Goal: Communication & Community: Answer question/provide support

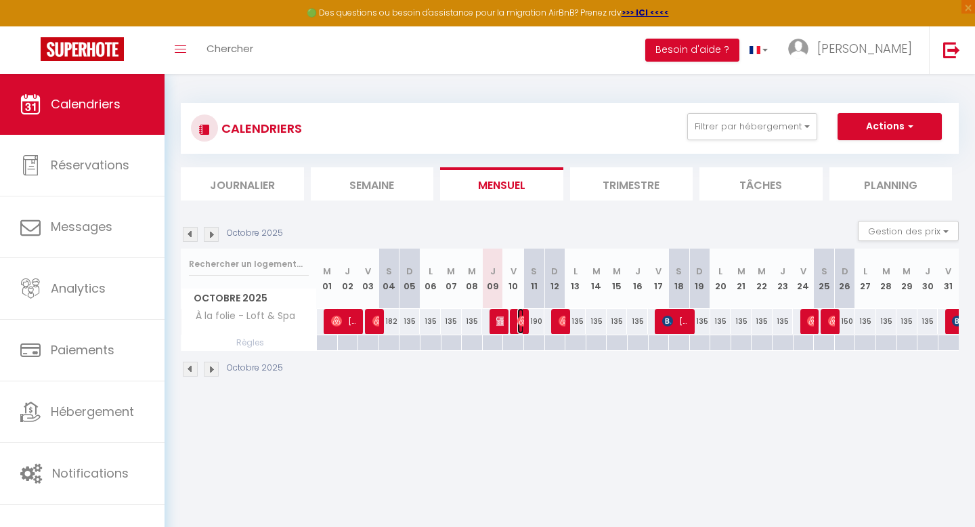
click at [520, 322] on img at bounding box center [522, 321] width 11 height 11
select select "OK"
select select "KO"
select select "0"
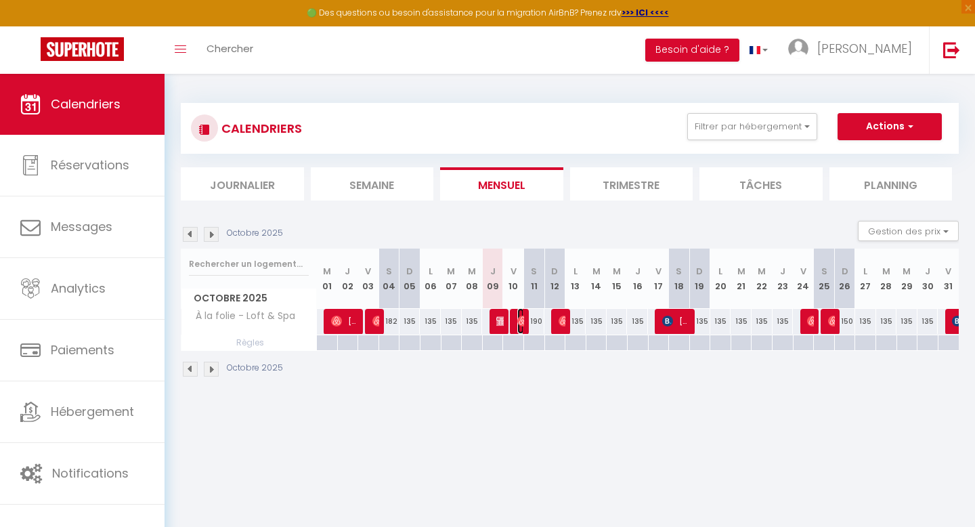
select select "1"
select select
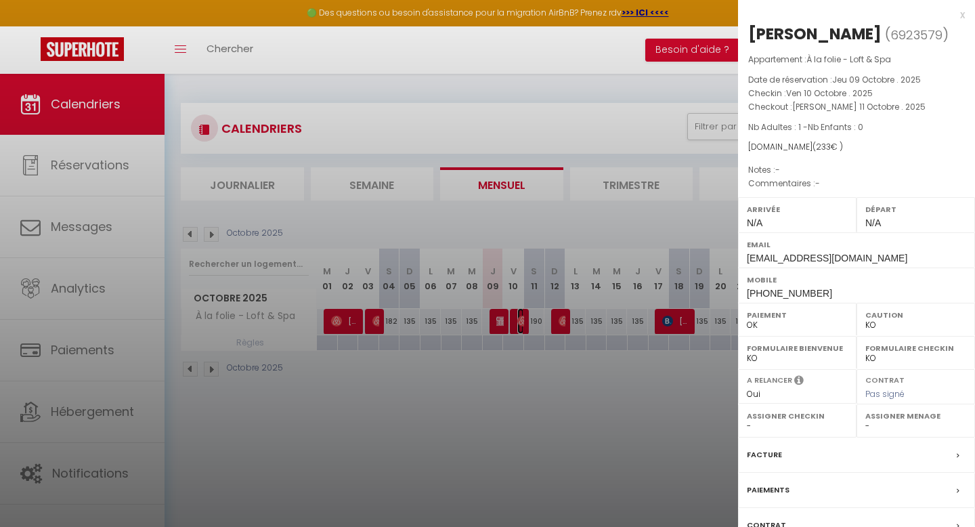
scroll to position [104, 0]
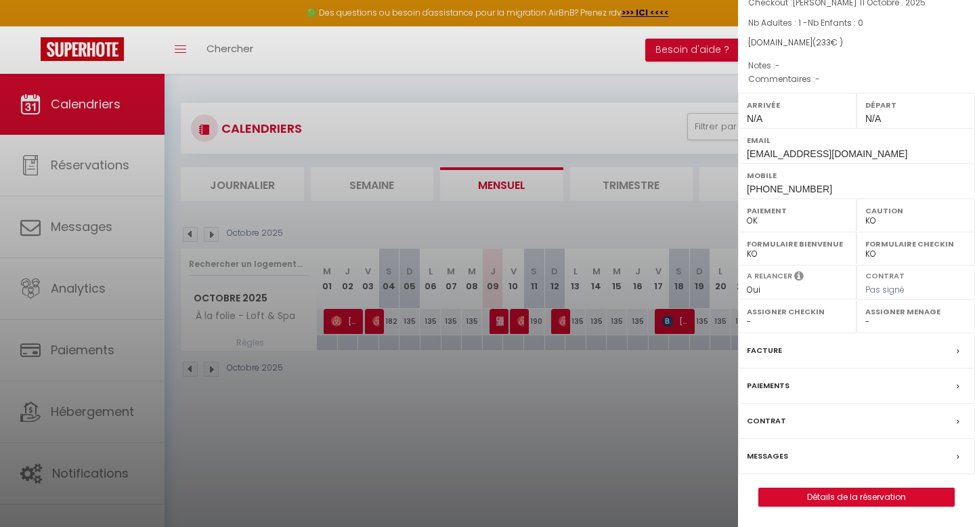
click at [778, 455] on label "Messages" at bounding box center [767, 456] width 41 height 14
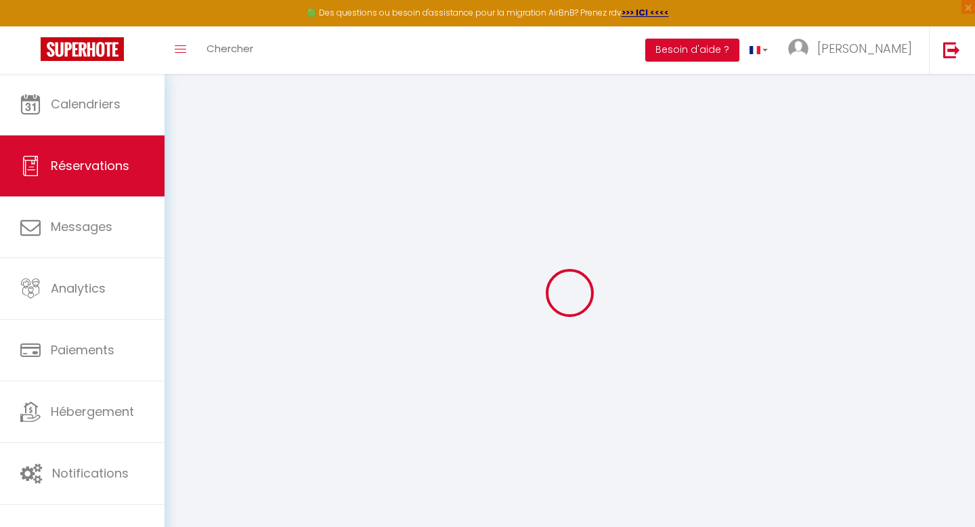
select select
checkbox input "false"
select select
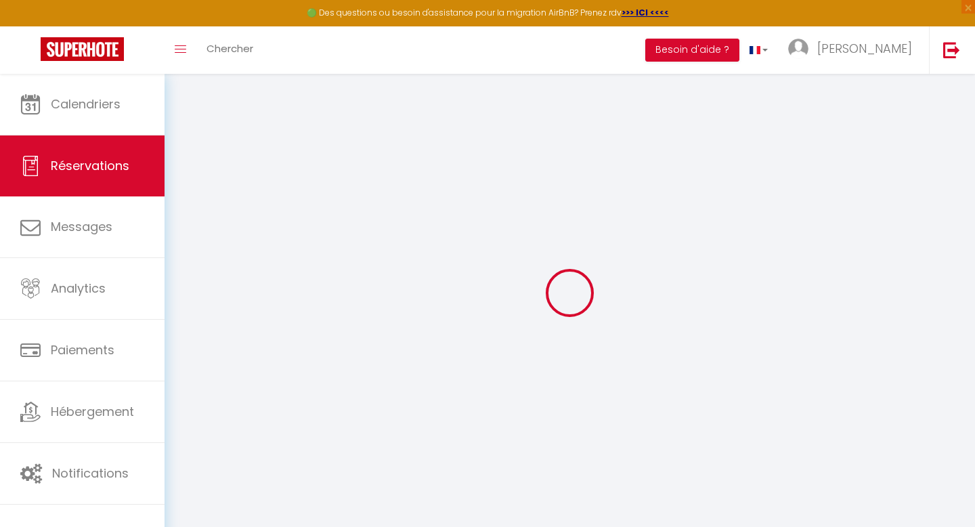
select select
checkbox input "false"
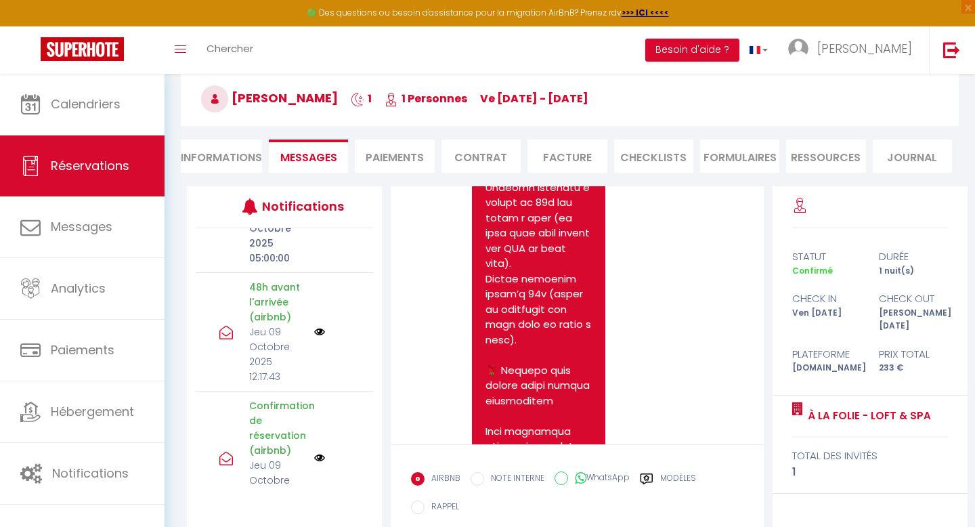
scroll to position [482, 0]
click at [316, 326] on img at bounding box center [319, 331] width 11 height 11
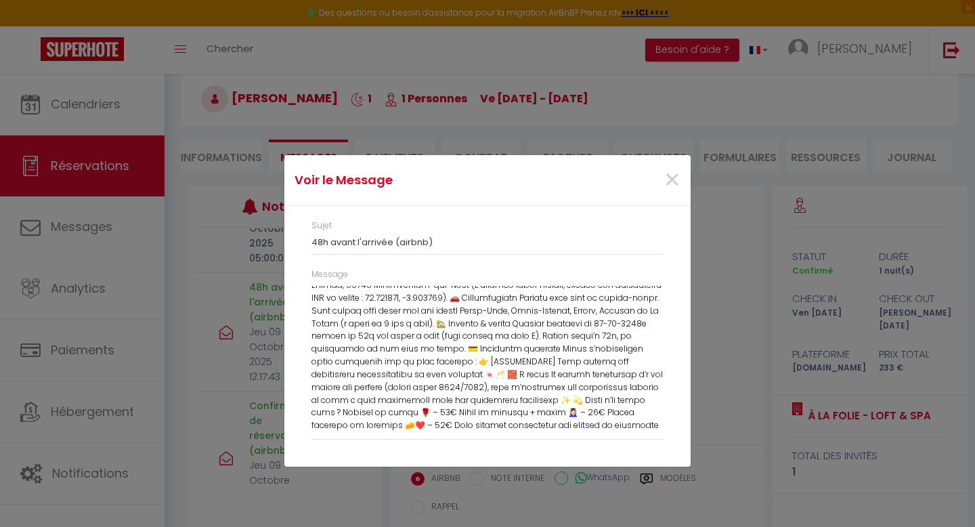
scroll to position [0, 0]
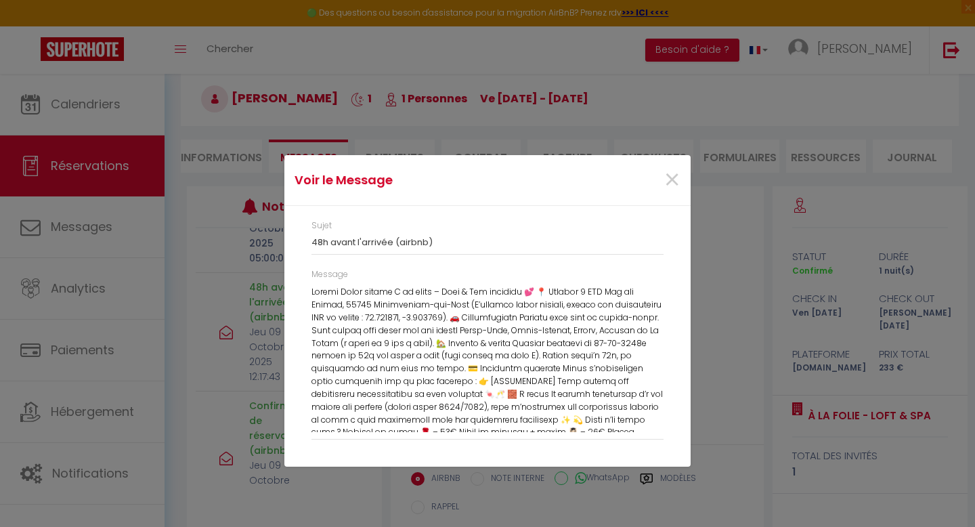
click at [310, 296] on div "Message" at bounding box center [488, 360] width 370 height 185
click at [670, 179] on span "×" at bounding box center [672, 180] width 17 height 41
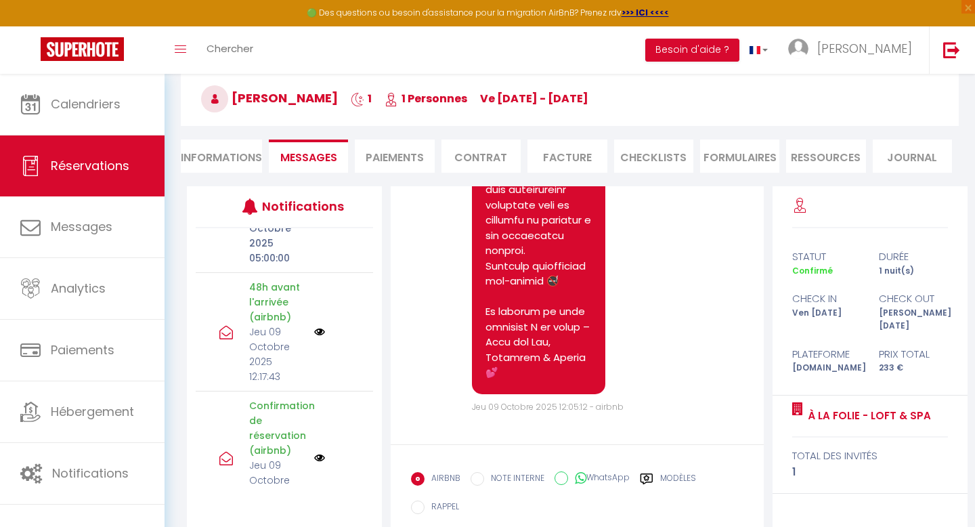
scroll to position [147, 0]
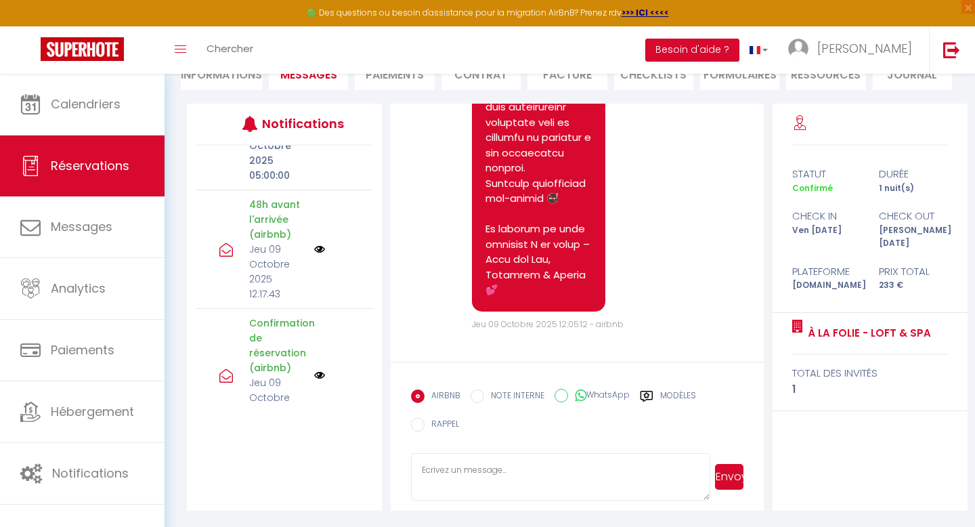
click at [266, 239] on p "48h avant l'arrivée (airbnb)" at bounding box center [277, 219] width 56 height 45
click at [271, 225] on p "48h avant l'arrivée (airbnb)" at bounding box center [277, 219] width 56 height 45
click at [320, 244] on img at bounding box center [319, 249] width 11 height 11
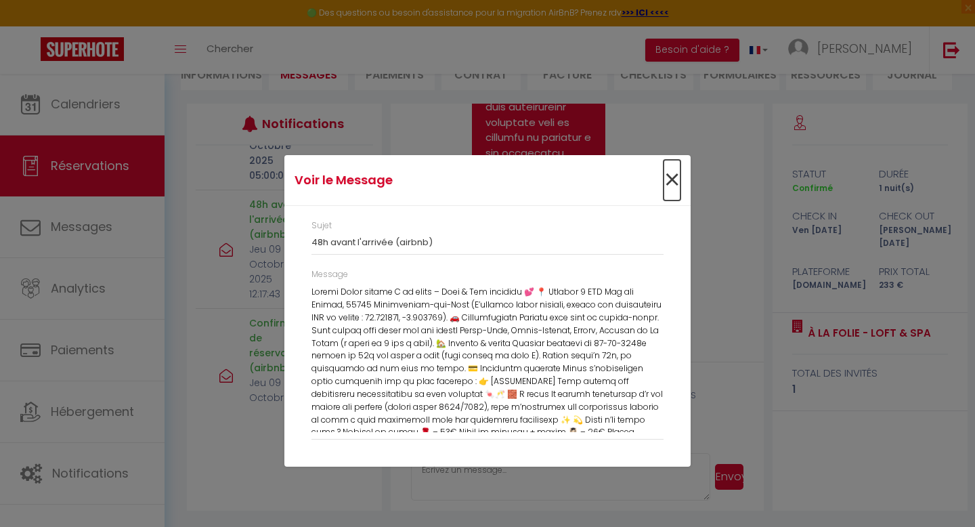
click at [671, 179] on span "×" at bounding box center [672, 180] width 17 height 41
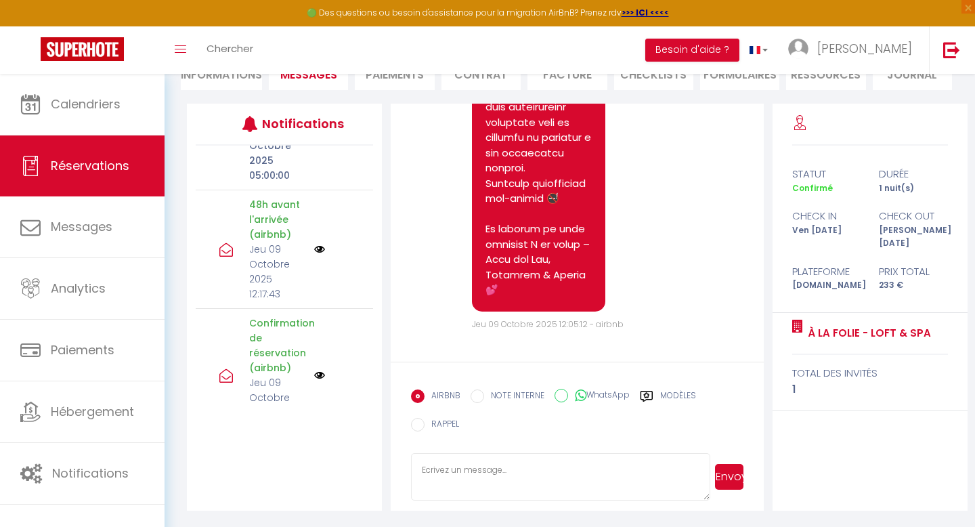
click at [324, 244] on img at bounding box center [319, 249] width 11 height 11
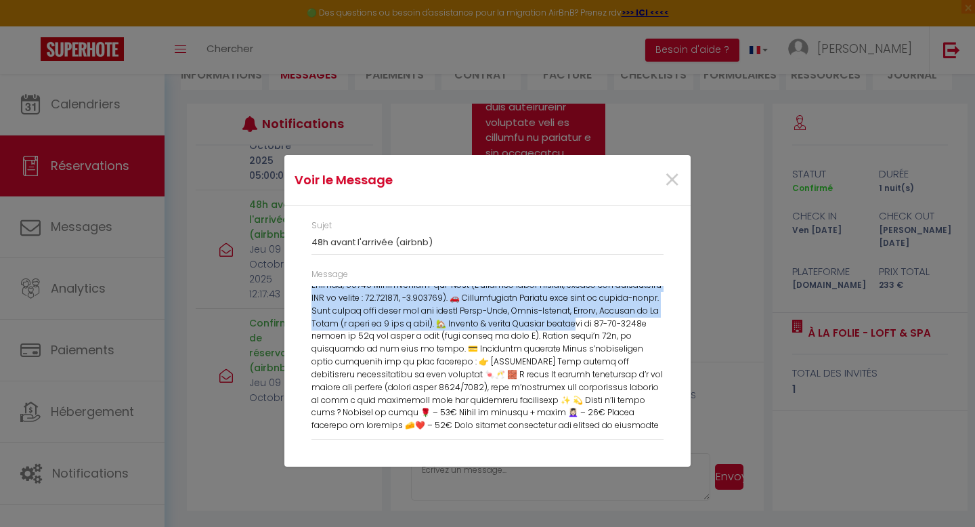
scroll to position [0, 0]
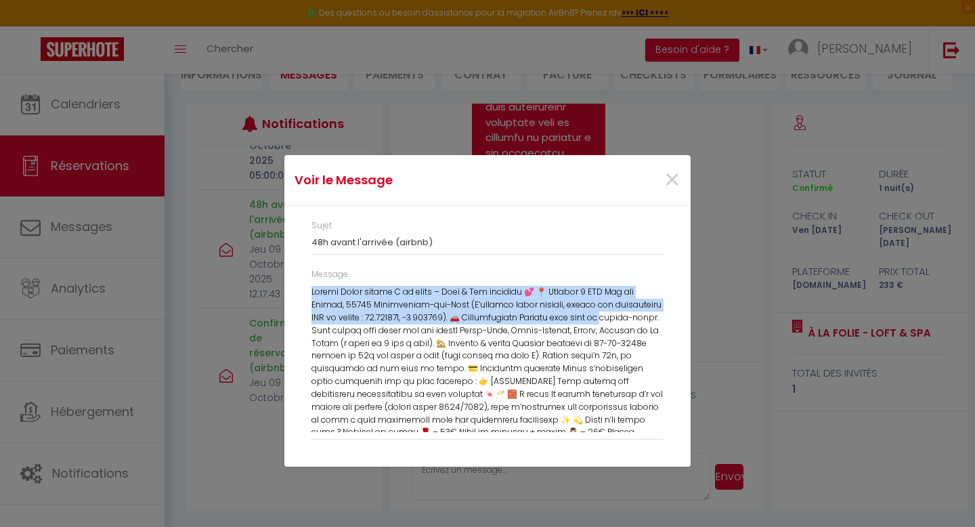
drag, startPoint x: 308, startPoint y: 290, endPoint x: 581, endPoint y: 324, distance: 275.1
click at [581, 324] on div "Message" at bounding box center [488, 360] width 370 height 185
click at [677, 177] on span "×" at bounding box center [672, 180] width 17 height 41
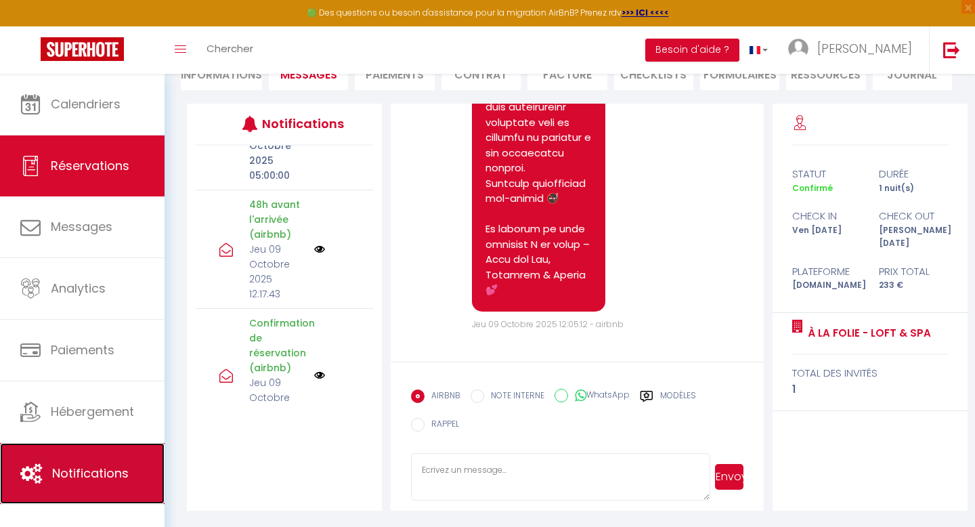
click at [98, 478] on span "Notifications" at bounding box center [90, 473] width 77 height 17
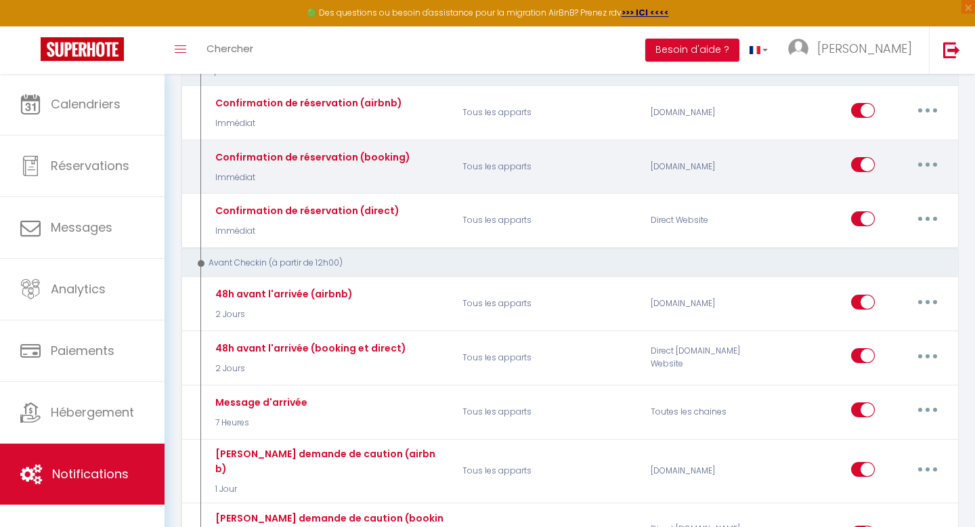
scroll to position [196, 0]
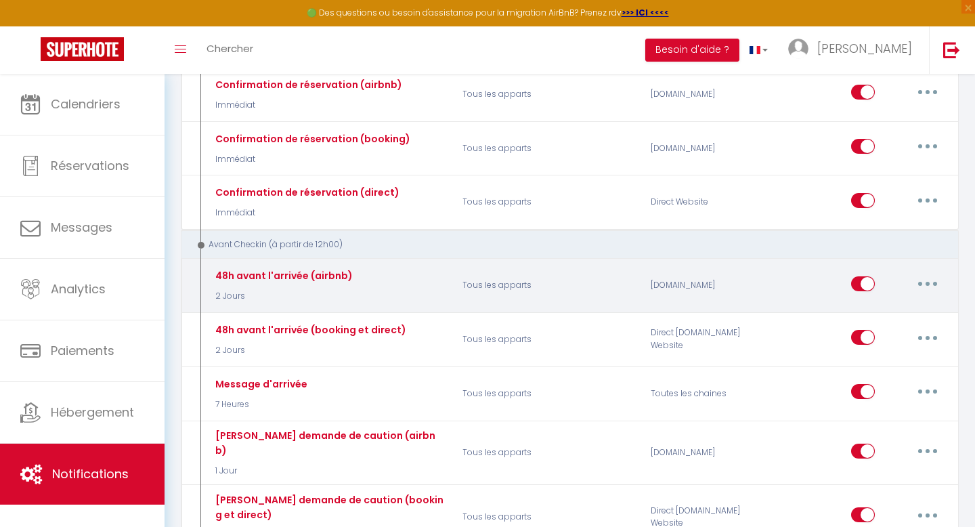
click at [931, 285] on button "button" at bounding box center [928, 284] width 38 height 22
click at [873, 307] on link "Editer" at bounding box center [893, 314] width 100 height 23
type input "48h avant l'arrivée (airbnb)"
select select "notification"
select select "2 Jours"
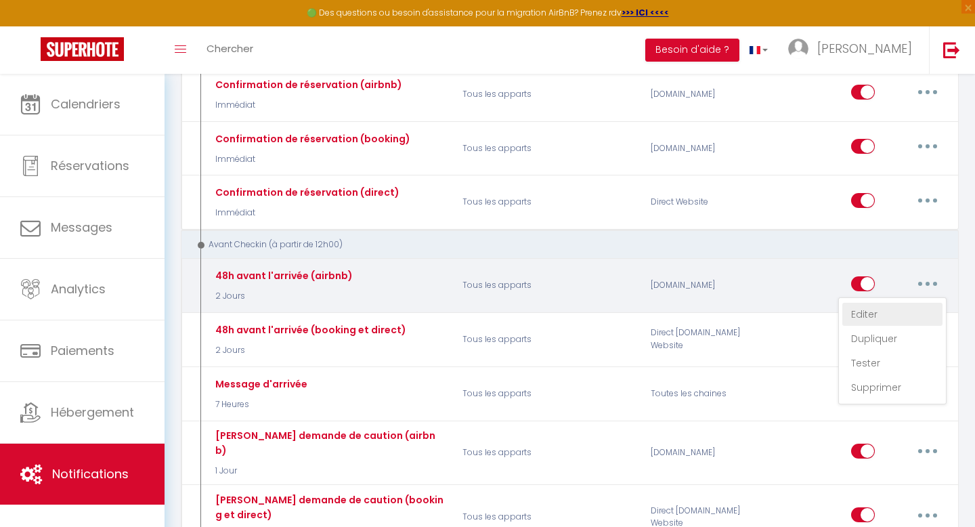
select select "if_booking_is_paid"
checkbox input "true"
checkbox input "false"
radio input "true"
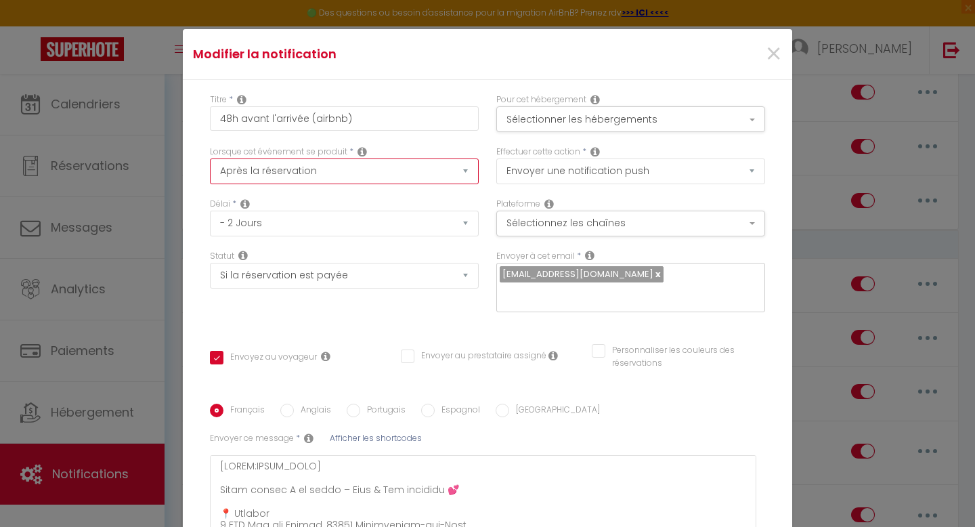
click at [304, 172] on select "Après la réservation Avant Checkin (à partir de 12h00) Après Checkin (à partir …" at bounding box center [344, 171] width 269 height 26
click at [210, 158] on select "Après la réservation Avant Checkin (à partir de 12h00) Après Checkin (à partir …" at bounding box center [344, 171] width 269 height 26
click at [246, 205] on icon at bounding box center [244, 203] width 9 height 11
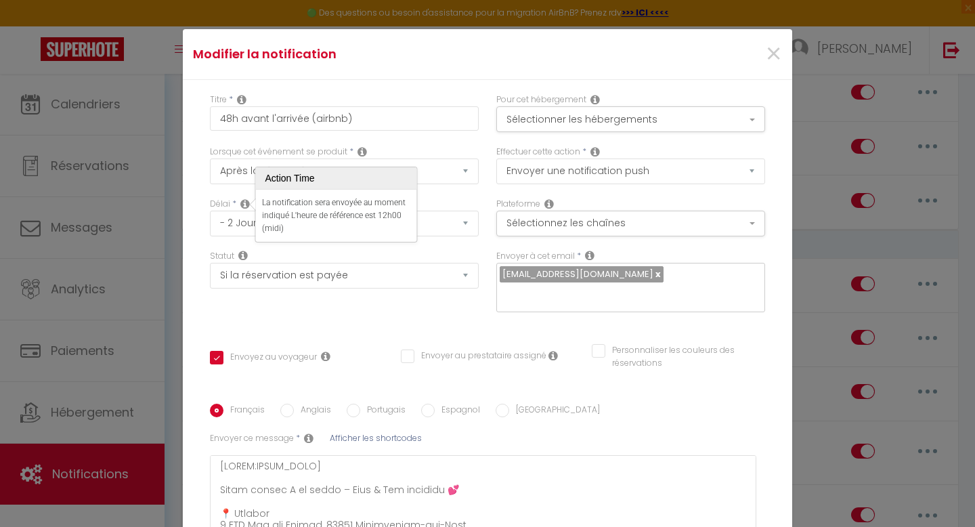
click at [237, 190] on div "Lorsque cet événement se produit * Après la réservation Avant Checkin (à partir…" at bounding box center [344, 172] width 287 height 52
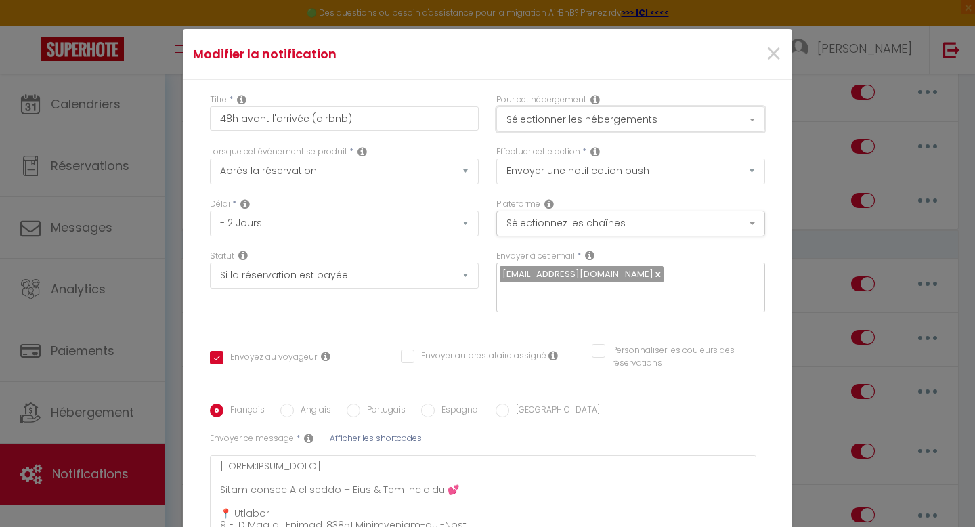
click at [629, 122] on button "Sélectionner les hébergements" at bounding box center [630, 119] width 269 height 26
click at [591, 124] on button "Sélectionner les hébergements" at bounding box center [630, 119] width 269 height 26
click at [570, 173] on select "Envoyer un email Envoyer un SMS Envoyer une notification push" at bounding box center [630, 171] width 269 height 26
click at [496, 158] on select "Envoyer un email Envoyer un SMS Envoyer une notification push" at bounding box center [630, 171] width 269 height 26
click at [551, 222] on button "Sélectionnez les chaînes" at bounding box center [630, 224] width 269 height 26
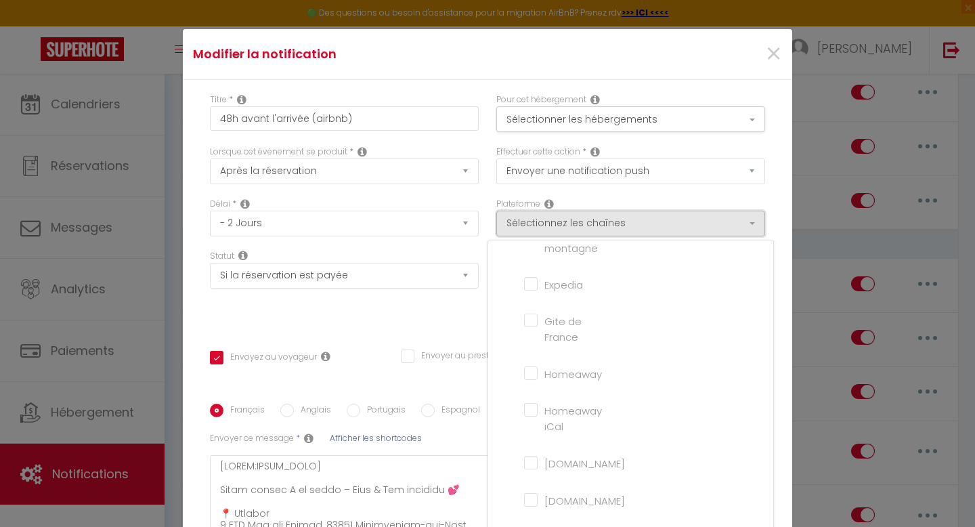
scroll to position [0, 0]
click at [471, 305] on div "Statut Aucun Si la réservation est payée Si réservation non payée Si la caution…" at bounding box center [344, 288] width 287 height 77
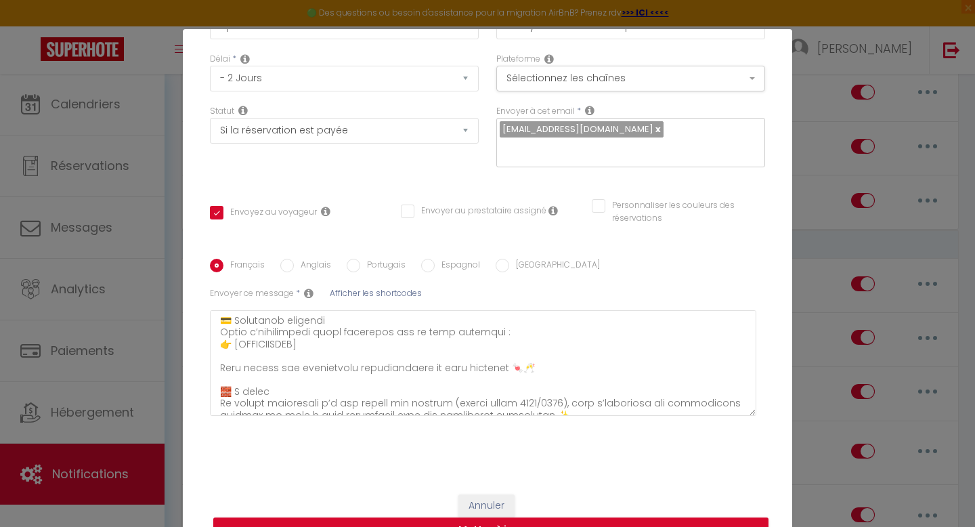
scroll to position [209, 0]
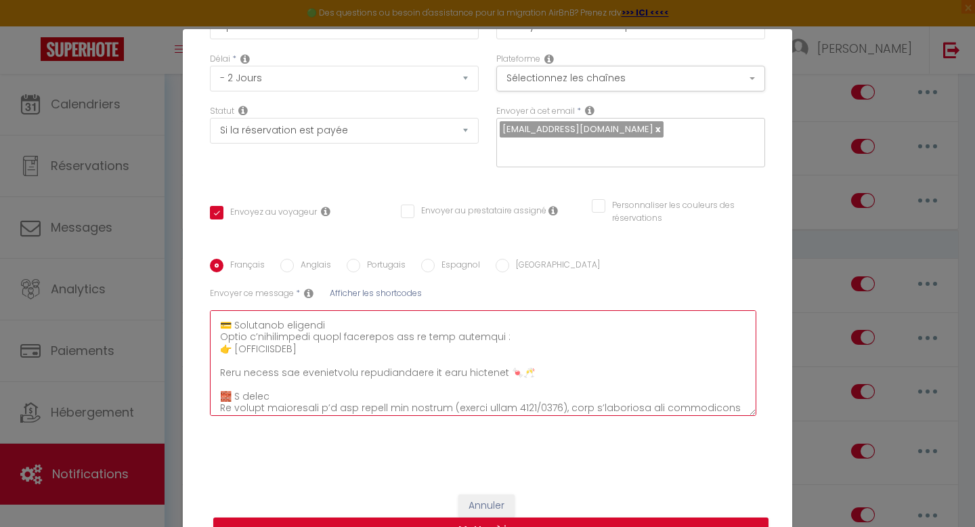
click at [297, 354] on textarea at bounding box center [483, 363] width 547 height 106
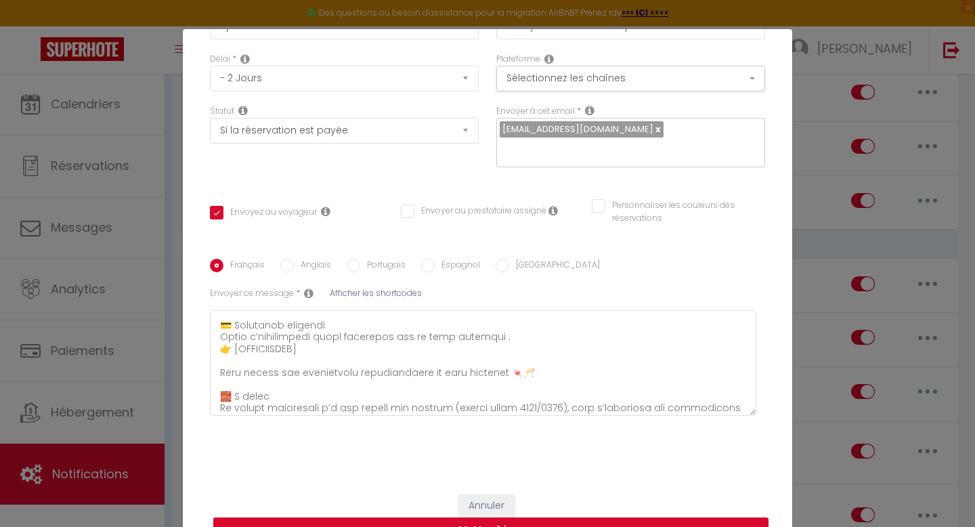
click at [364, 294] on span "Afficher les shortcodes" at bounding box center [376, 293] width 92 height 12
checkbox input "true"
checkbox input "false"
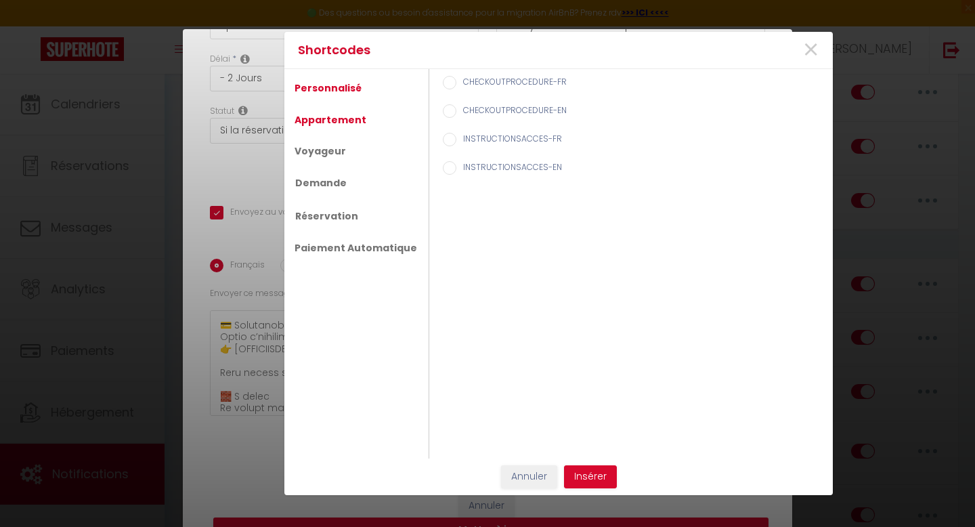
click at [347, 126] on link "Appartement" at bounding box center [330, 120] width 85 height 24
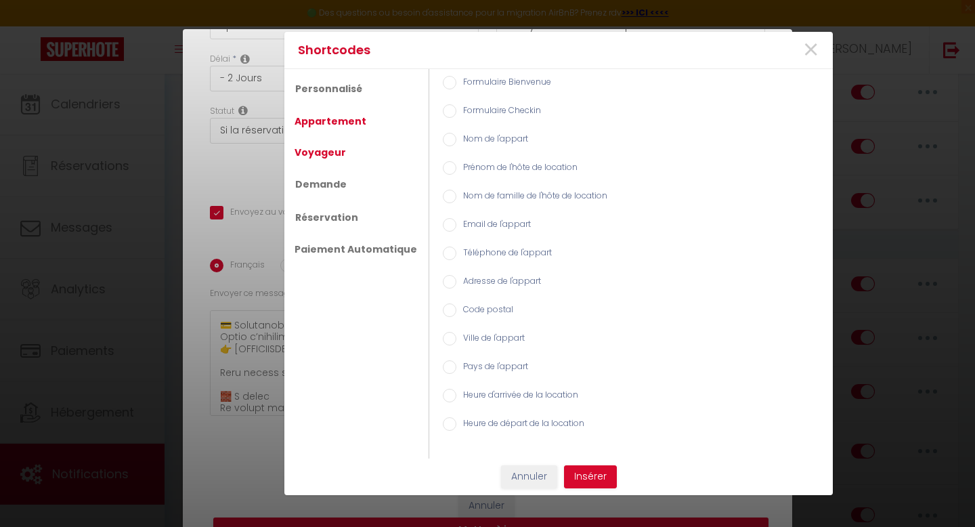
click at [329, 150] on link "Voyageur" at bounding box center [320, 152] width 65 height 24
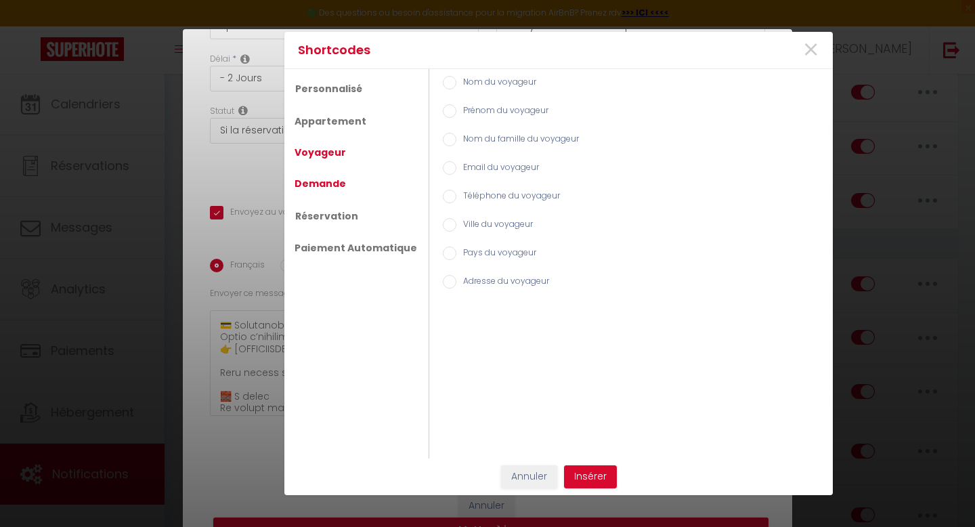
click at [324, 182] on link "Demande" at bounding box center [320, 183] width 65 height 24
click at [333, 217] on link "Réservation" at bounding box center [326, 215] width 77 height 24
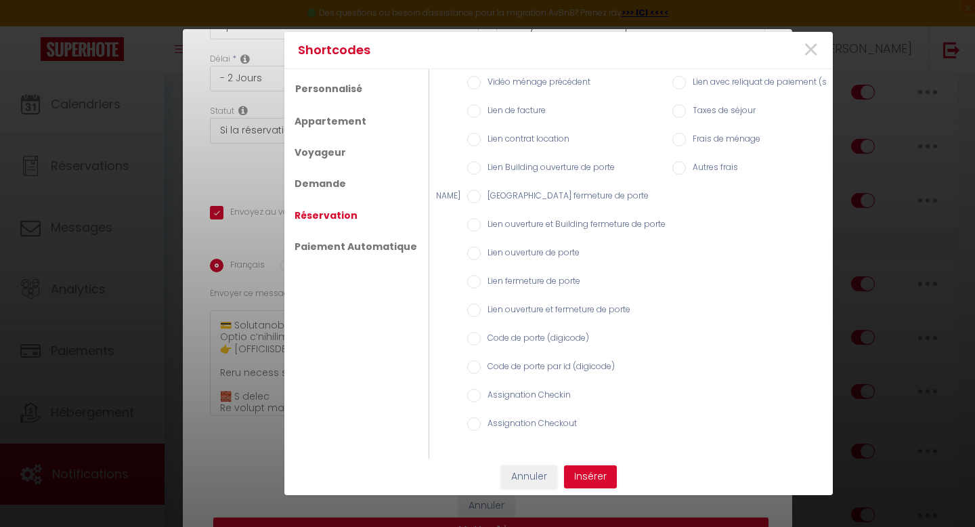
scroll to position [0, 0]
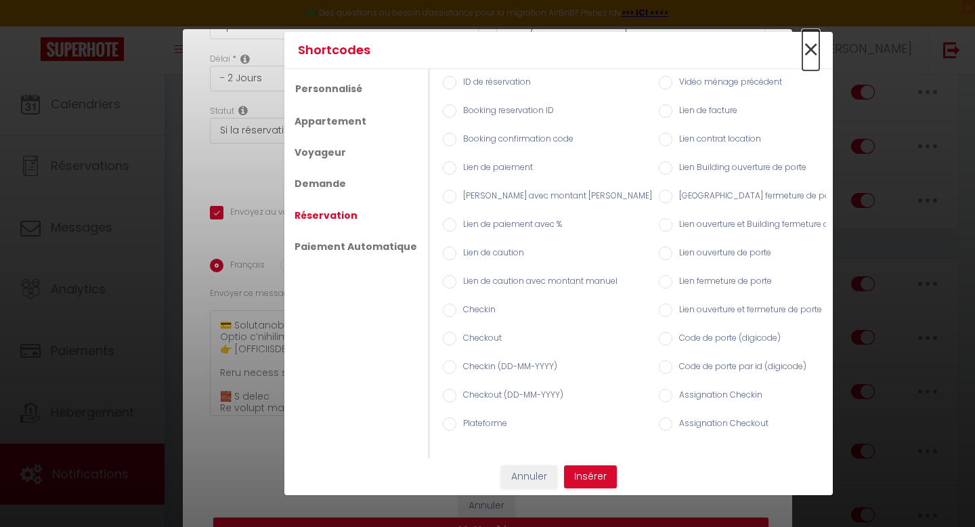
click at [816, 54] on span "×" at bounding box center [811, 50] width 17 height 41
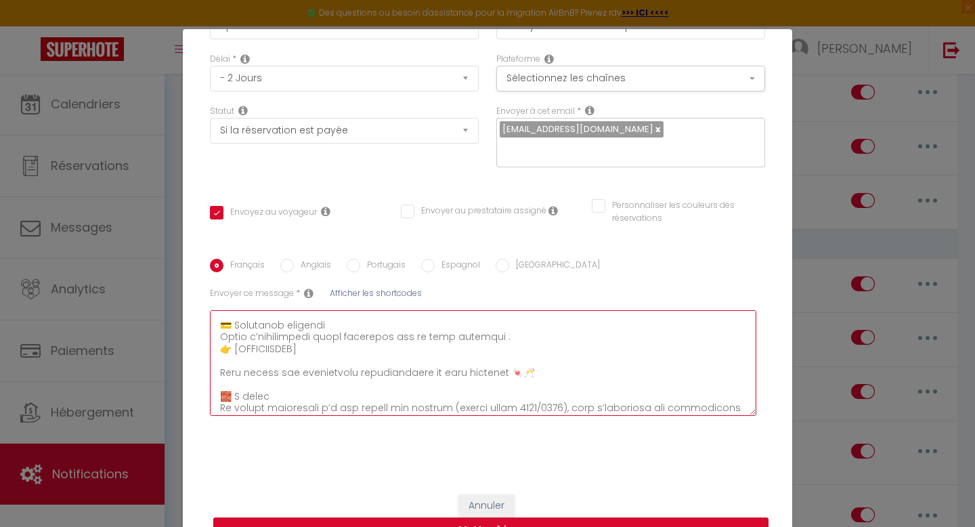
click at [570, 341] on textarea at bounding box center [483, 363] width 547 height 106
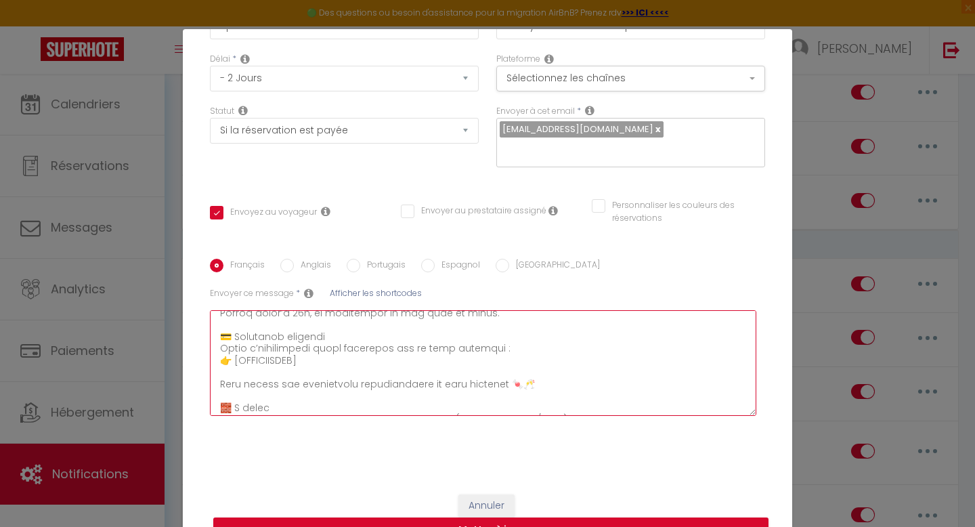
scroll to position [201, 0]
click at [450, 360] on textarea at bounding box center [483, 363] width 547 height 106
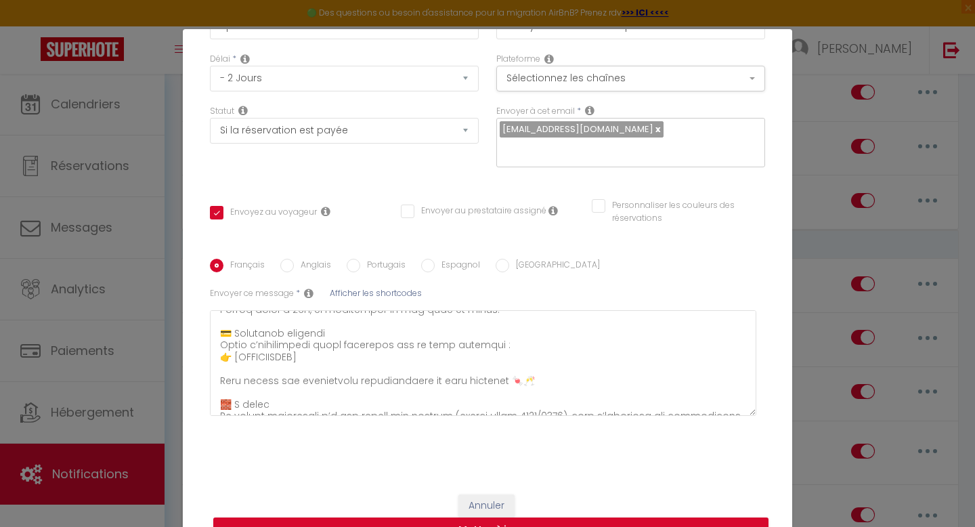
click at [381, 294] on span "Afficher les shortcodes" at bounding box center [376, 293] width 92 height 12
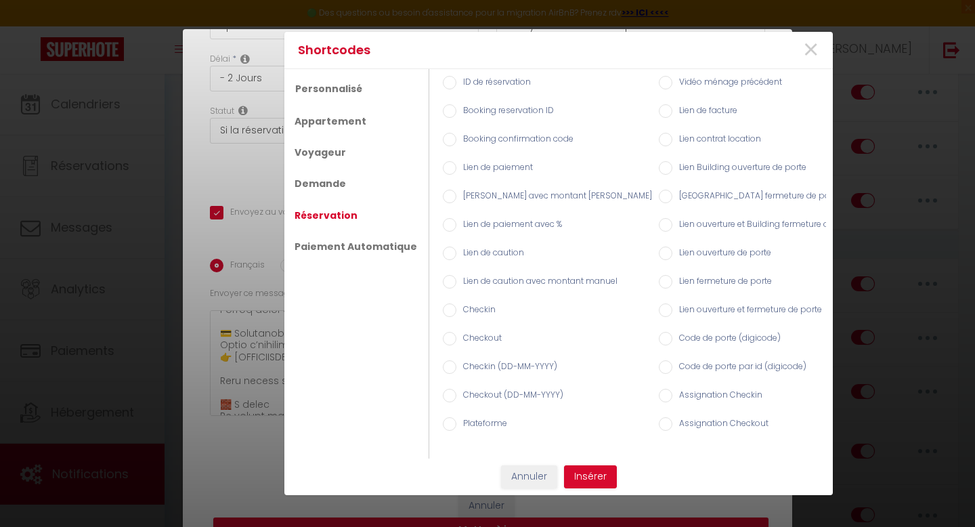
click at [496, 252] on label "Lien de caution" at bounding box center [491, 254] width 68 height 15
click at [457, 252] on input "Lien de caution" at bounding box center [450, 254] width 14 height 14
radio input "true"
click at [591, 478] on button "Insérer" at bounding box center [590, 476] width 53 height 23
checkbox input "true"
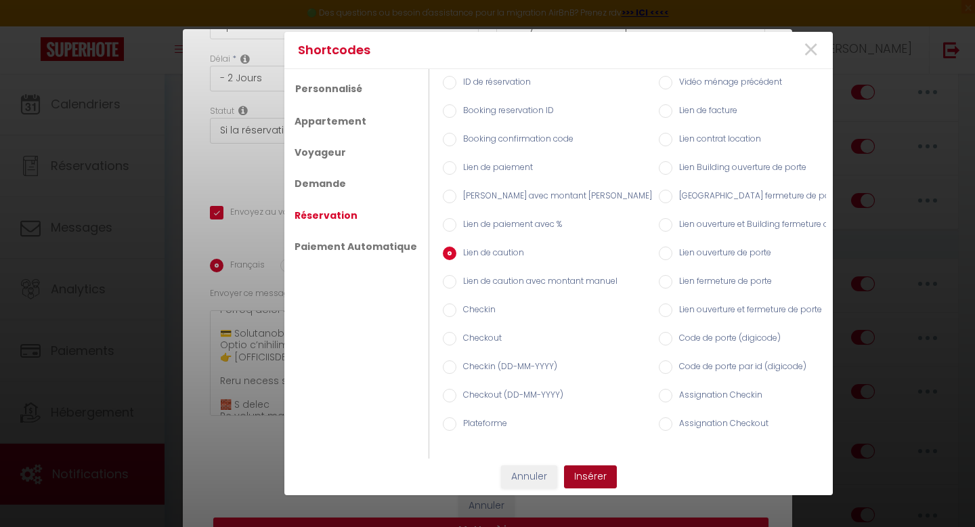
checkbox input "false"
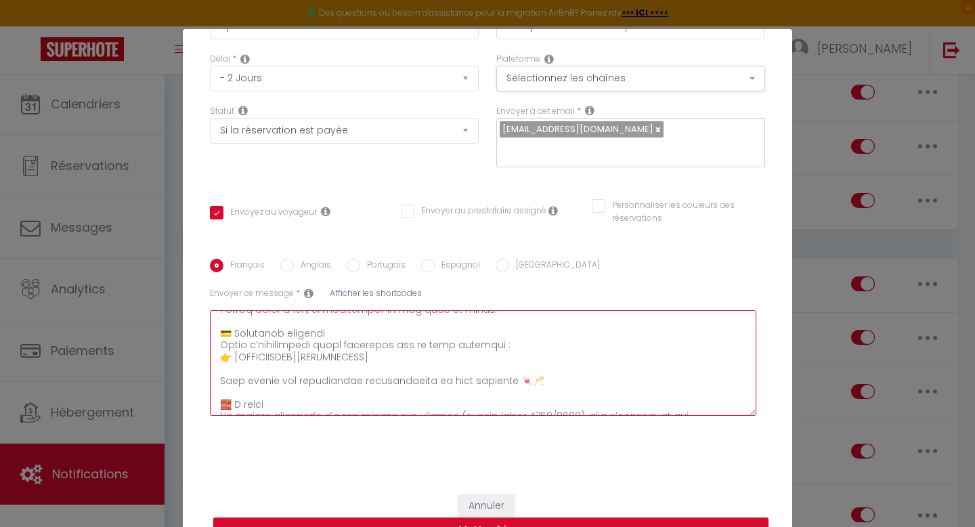
click at [294, 361] on textarea at bounding box center [483, 363] width 547 height 106
type textarea "[LOREM:IPSUM_DOLO] Sitam consec A el seddo – Eius & Tem incididu 💕 📍 Utlabor 9 …"
checkbox input "true"
checkbox input "false"
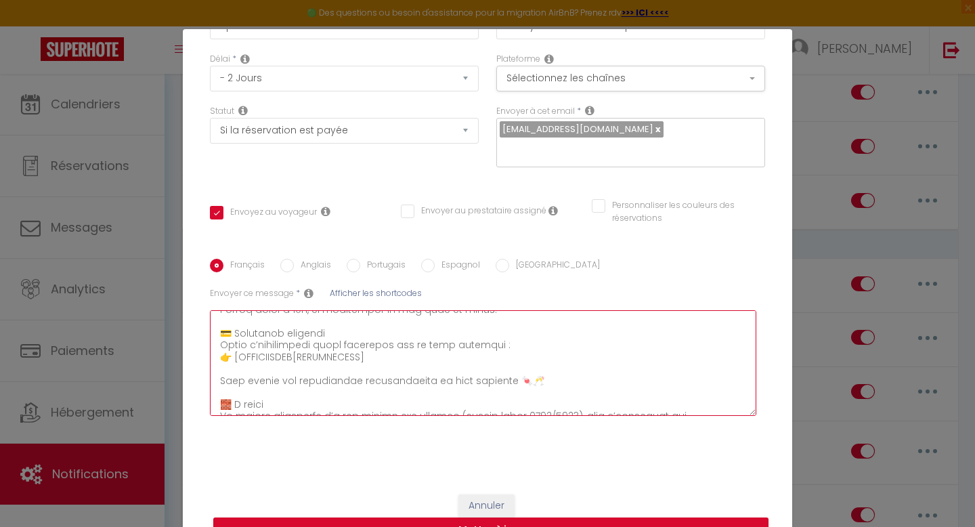
type textarea "[LOREM:IPSUM_DOLO] Sitam consec A el seddo – Eius & Tem incididu 💕 📍 Utlabor 4 …"
checkbox input "true"
checkbox input "false"
type textarea "[LOREM:IPSUM_DOLO] Sitam consec A el seddo – Eius & Tem incididu 💕 📍 Utlabor 1 …"
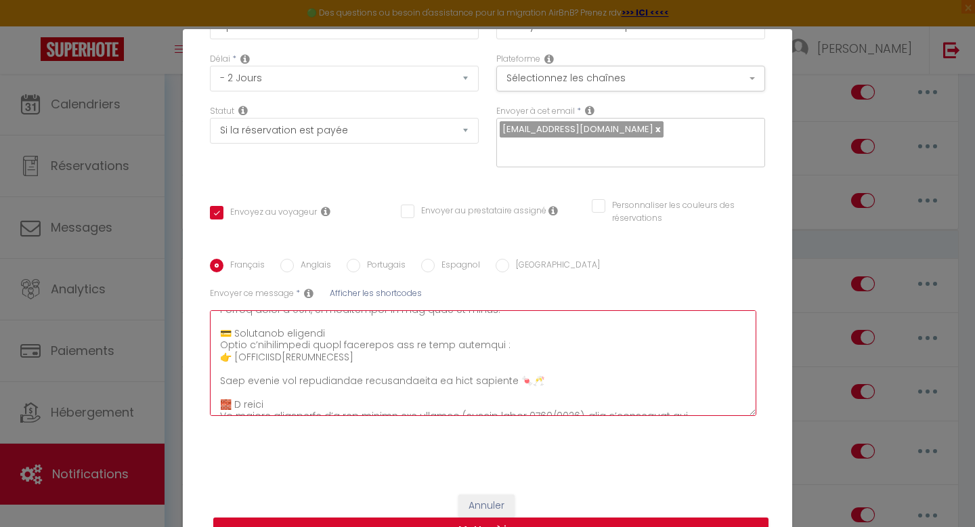
checkbox input "true"
checkbox input "false"
type textarea "[LOREM:IPSUM_DOLO] Sitam consec A el seddo – Eius & Tem incididu 💕 📍 Utlabor 1 …"
checkbox input "true"
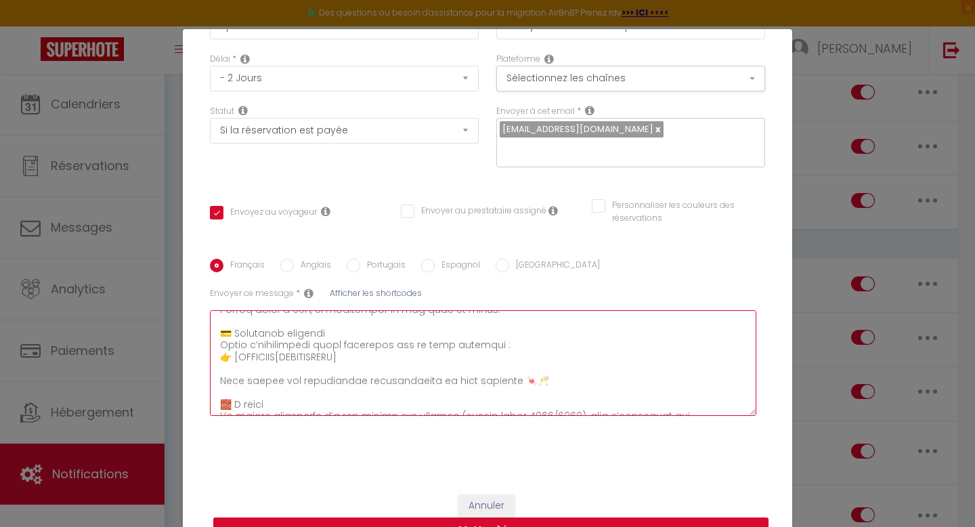
checkbox input "false"
type textarea "[LOREM:IPSUM_DOLO] Sitam consec A el seddo – Eius & Tem incididu 💕 📍 Utlabor 9 …"
checkbox input "true"
checkbox input "false"
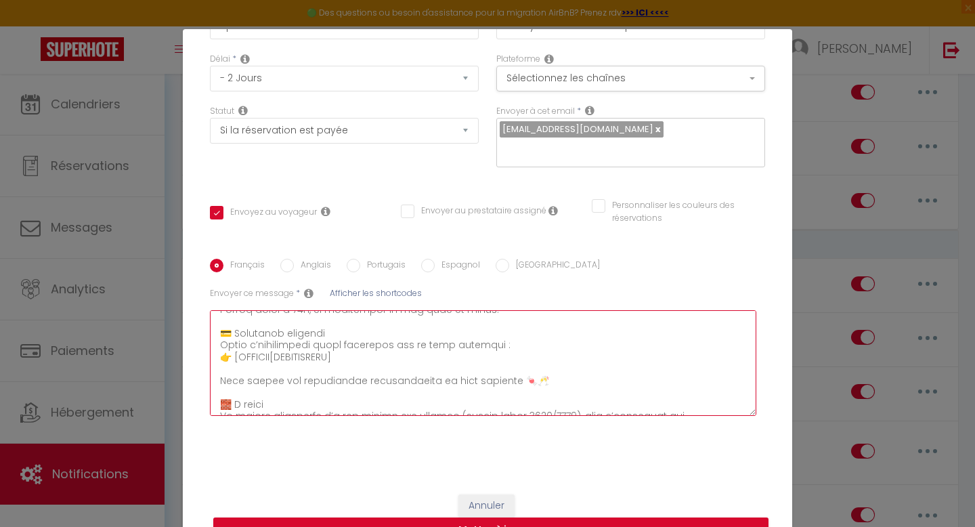
checkbox input "false"
type textarea "[LOREM:IPSUM_DOLO] Sitam consec A el seddo – Eius & Tem incididu 💕 📍 Utlabor 6 …"
checkbox input "true"
checkbox input "false"
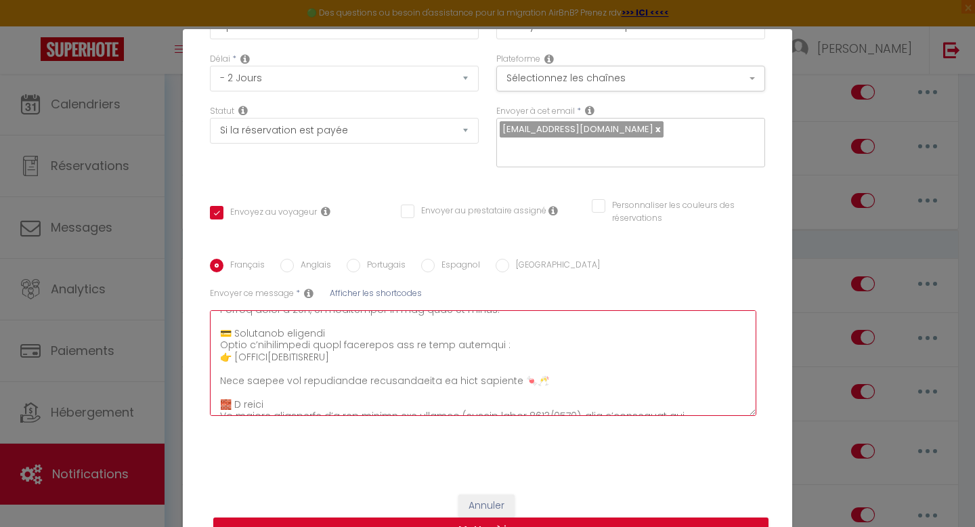
type textarea "[LOREM:IPSUM_DOLO] Sitam consec A el seddo – Eius & Tem incididu 💕 📍 Utlabor 4 …"
checkbox input "true"
checkbox input "false"
type textarea "[LOREM:IPSUM_DOLO] Sitam consec A el seddo – Eius & Tem incididu 💕 📍 Utlabor 8 …"
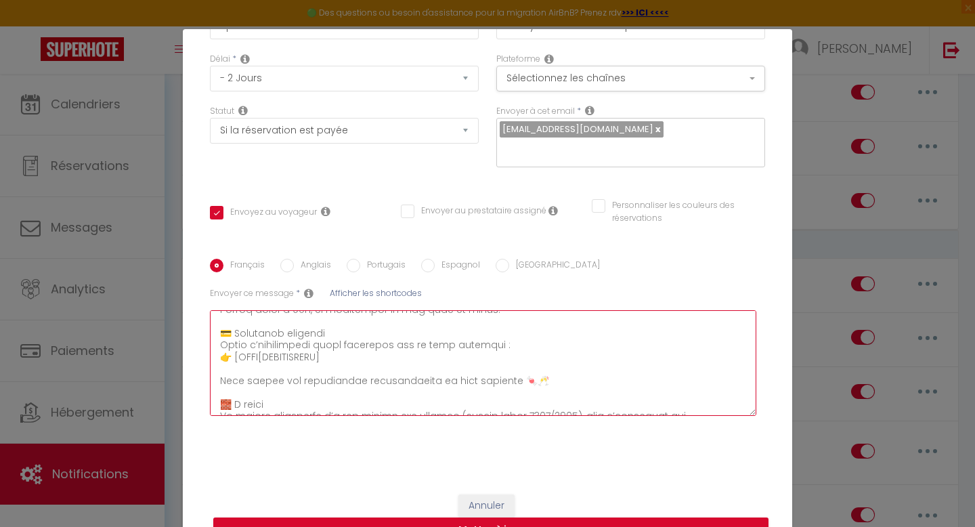
checkbox input "true"
checkbox input "false"
type textarea "[LOREM:IPSUM_DOLO] Sitam consec A el seddo – Eius & Tem incididu 💕 📍 Utlabor 9 …"
checkbox input "true"
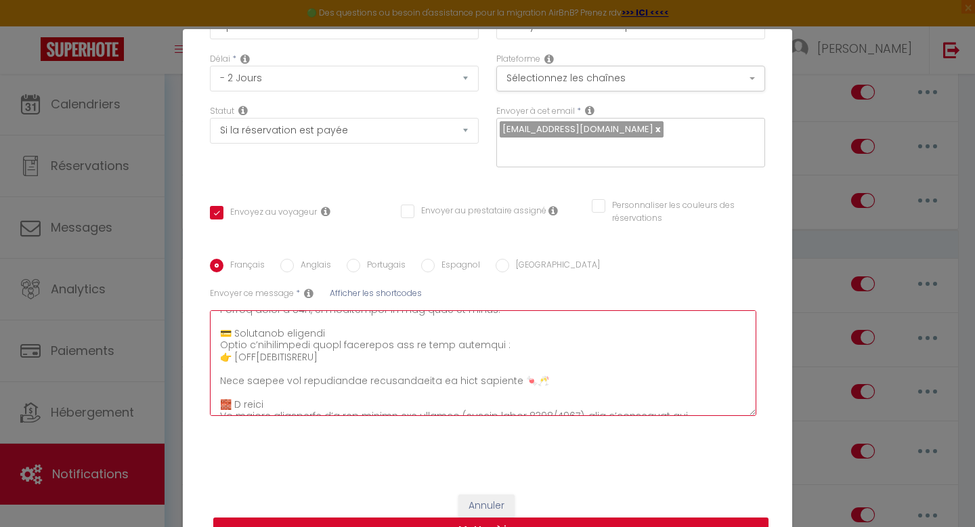
checkbox input "false"
type textarea "[LOREM:IPSUM_DOLO] Sitam consec A el seddo – Eius & Tem incididu 💕 📍 Utlabor 3 …"
checkbox input "true"
checkbox input "false"
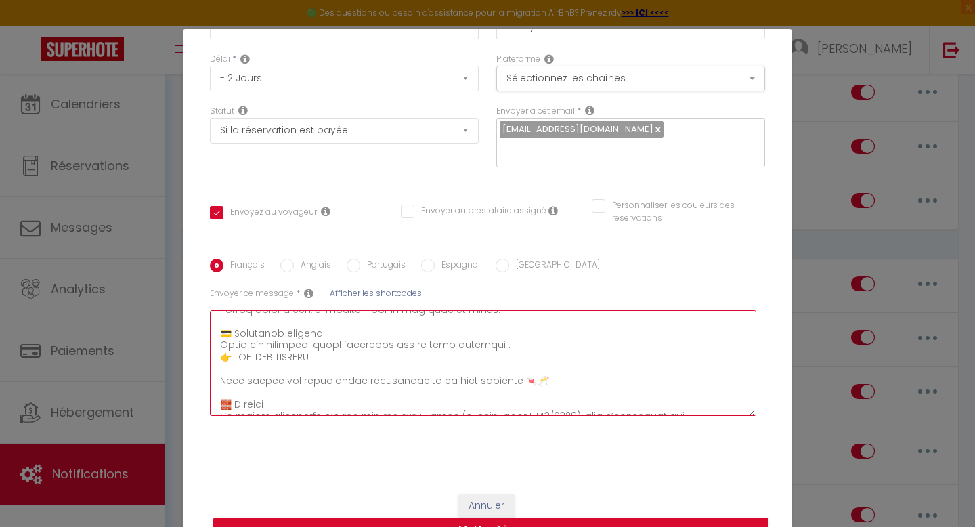
checkbox input "false"
type textarea "[LOREM:IPSUM_DOLO] Sitam consec A el seddo – Eius & Tem incididu 💕 📍 Utlabor 4 …"
checkbox input "true"
checkbox input "false"
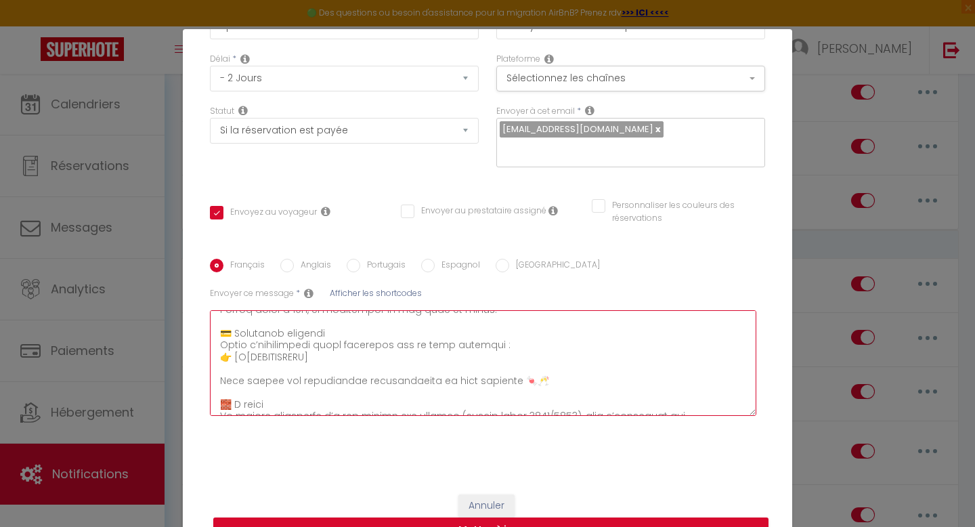
type textarea "[LOREM:IPSUM_DOLO] Sitam consec A el seddo – Eius & Tem incididu 💕 📍 Utlabor 6 …"
checkbox input "true"
checkbox input "false"
type textarea "[LOREM:IPSUM_DOLO] Sitam consec A el seddo – Eius & Tem incididu 💕 📍 Utlabor 3 …"
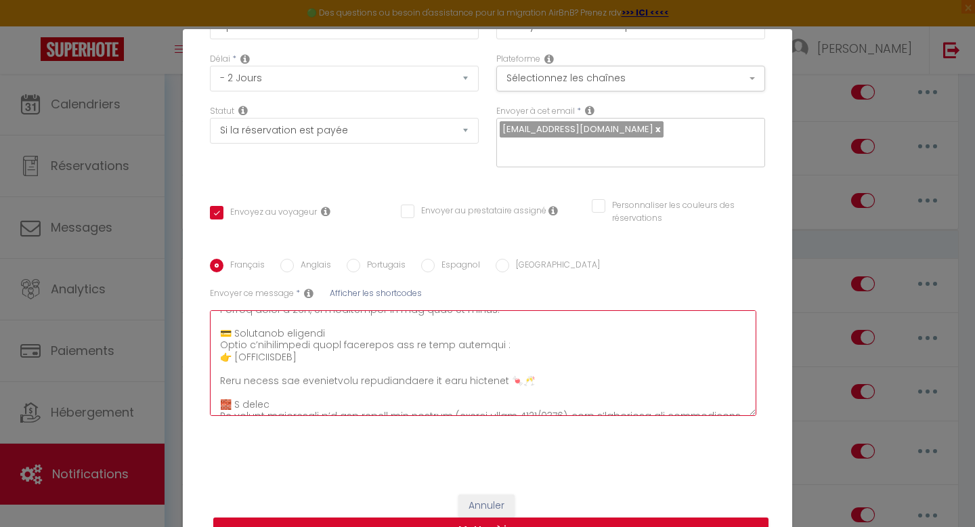
checkbox input "true"
checkbox input "false"
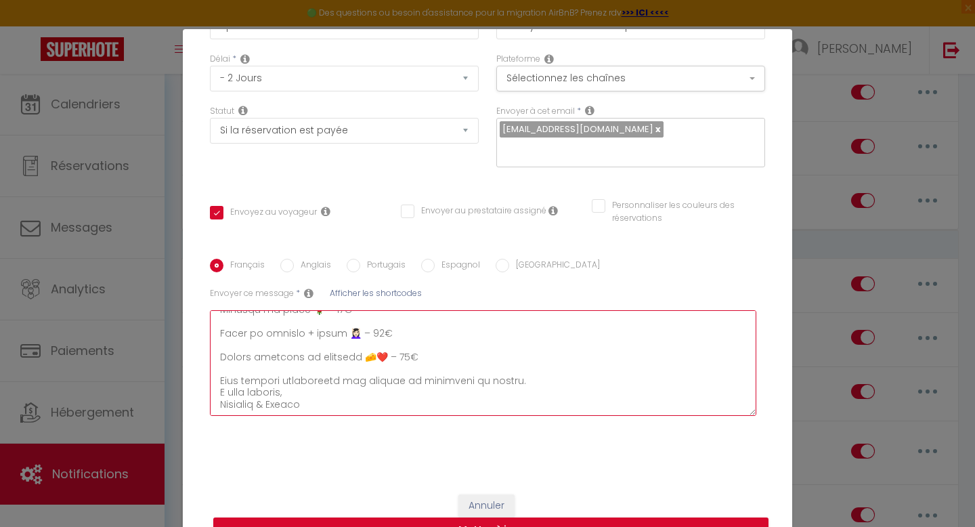
scroll to position [58, 0]
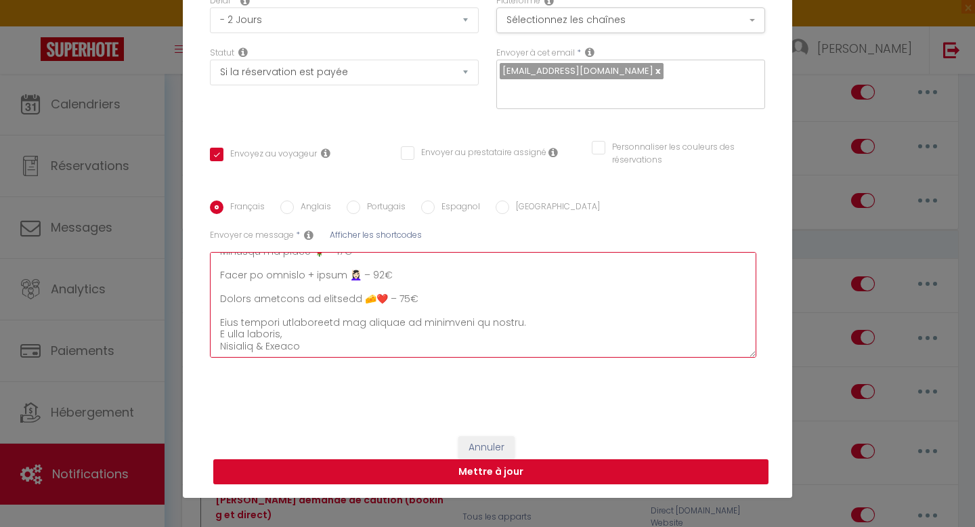
type textarea "[LOREM:IPSUM_DOLO] Sitam consec A el seddo – Eius & Tem incididu 💕 📍 Utlabor 3 …"
click at [502, 474] on button "Mettre à jour" at bounding box center [490, 472] width 555 height 26
checkbox input "true"
checkbox input "false"
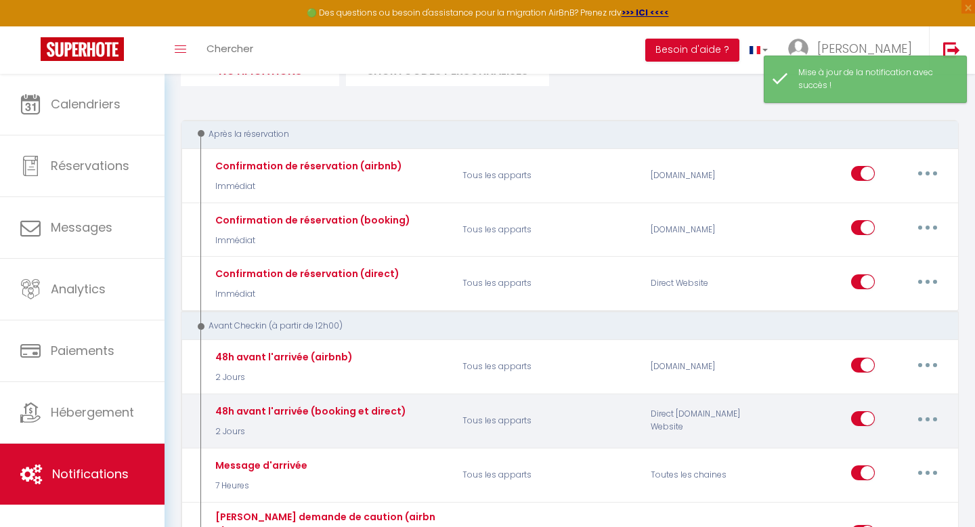
scroll to position [0, 0]
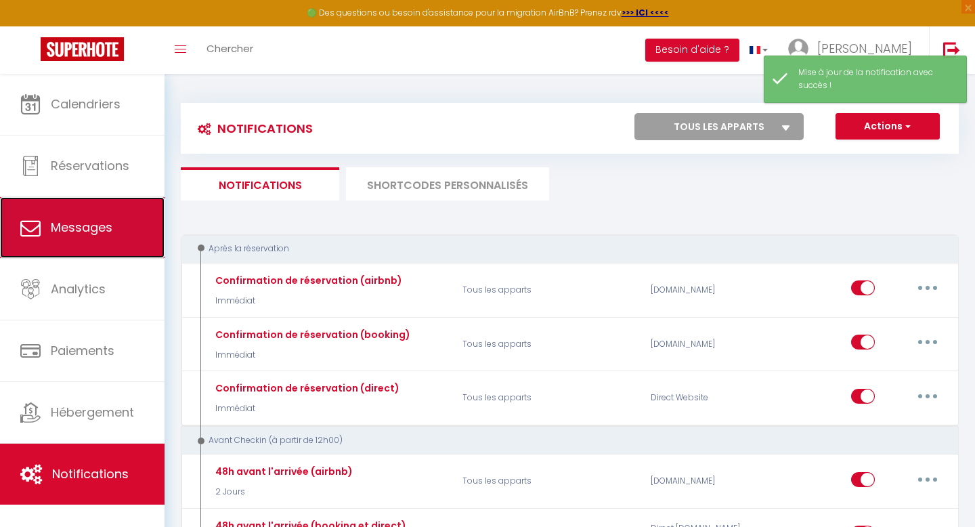
click at [125, 225] on link "Messages" at bounding box center [82, 227] width 165 height 61
select select "message"
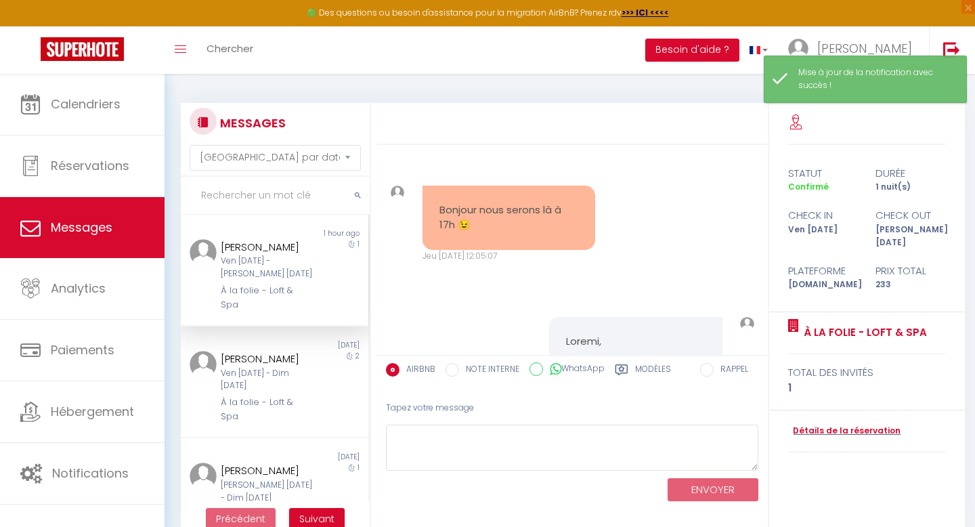
scroll to position [1223, 0]
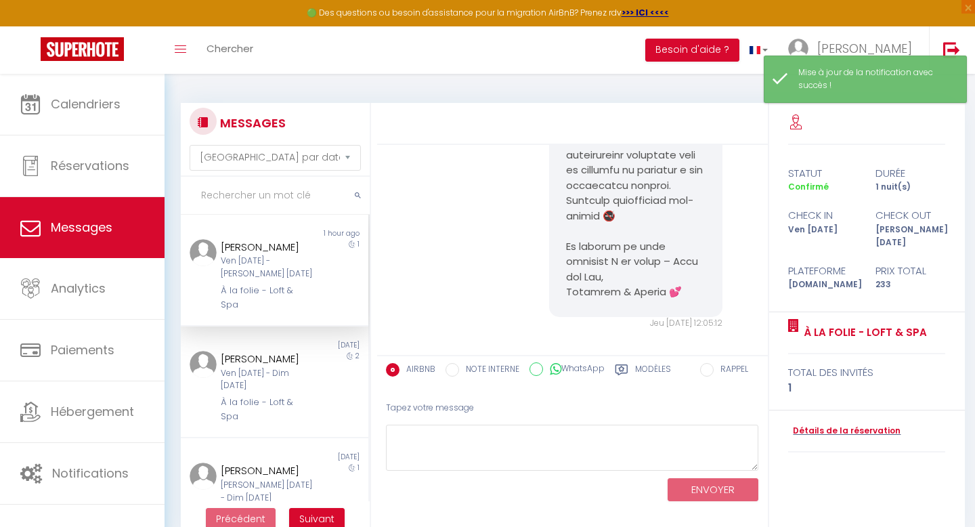
click at [296, 246] on div "[PERSON_NAME]" at bounding box center [266, 247] width 91 height 16
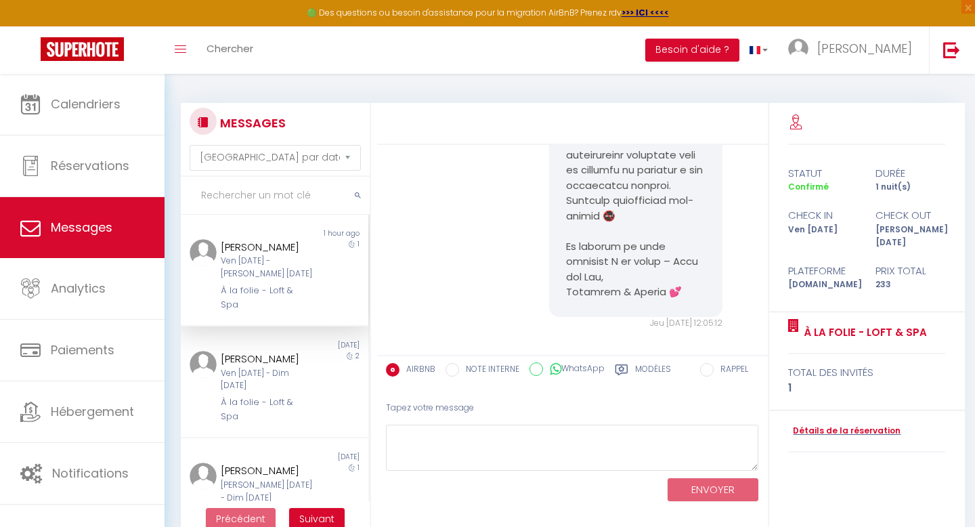
click at [279, 248] on div "[PERSON_NAME]" at bounding box center [266, 247] width 91 height 16
click at [819, 425] on link "Détails de la réservation" at bounding box center [844, 431] width 112 height 13
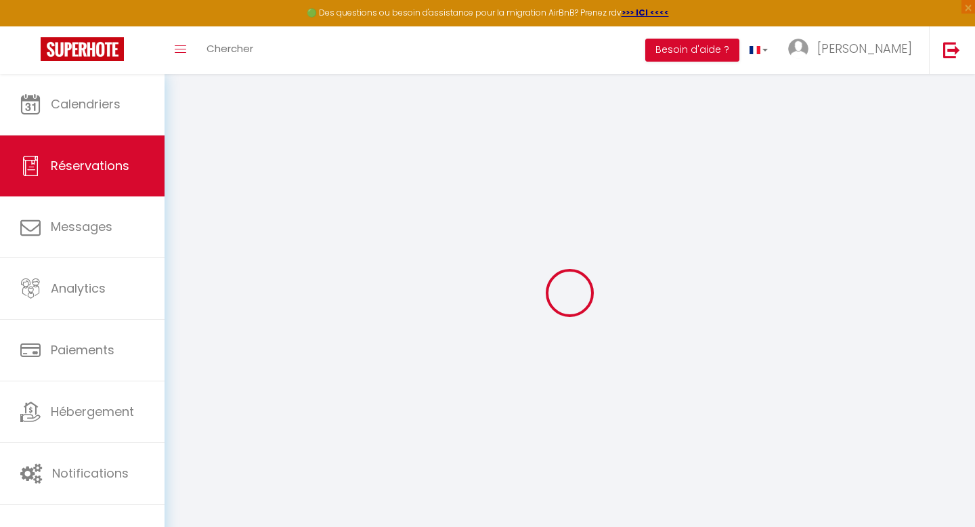
select select
checkbox input "false"
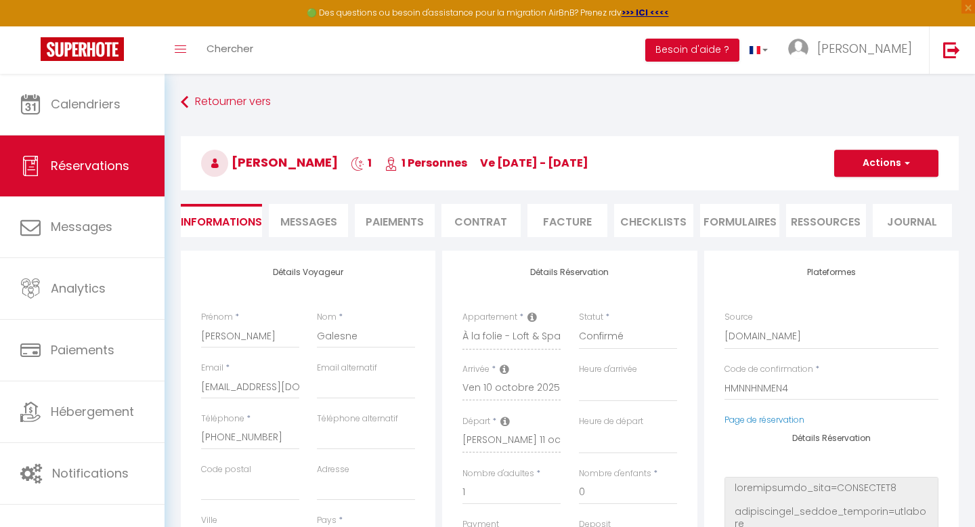
select select
type input "35"
select select
checkbox input "false"
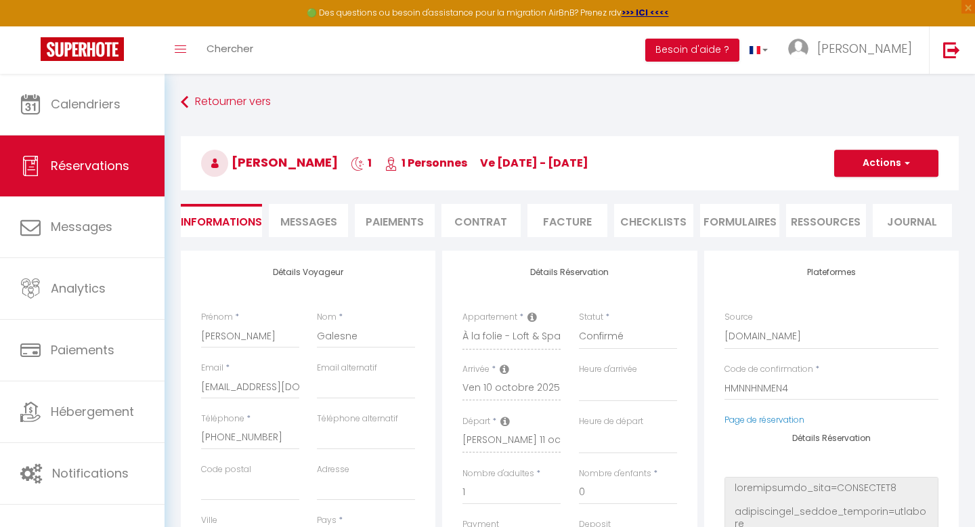
select select
checkbox input "false"
select select
click at [306, 217] on span "Messages" at bounding box center [308, 222] width 57 height 16
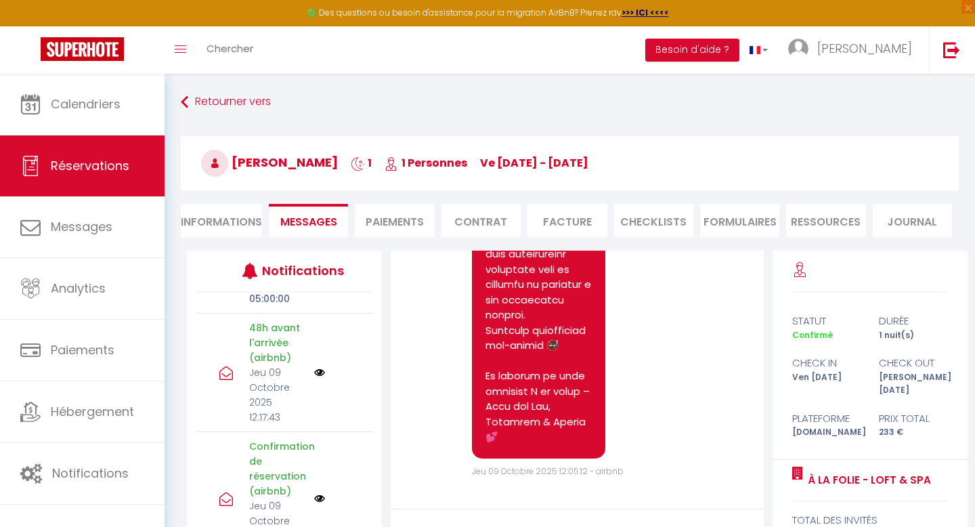
scroll to position [17, 0]
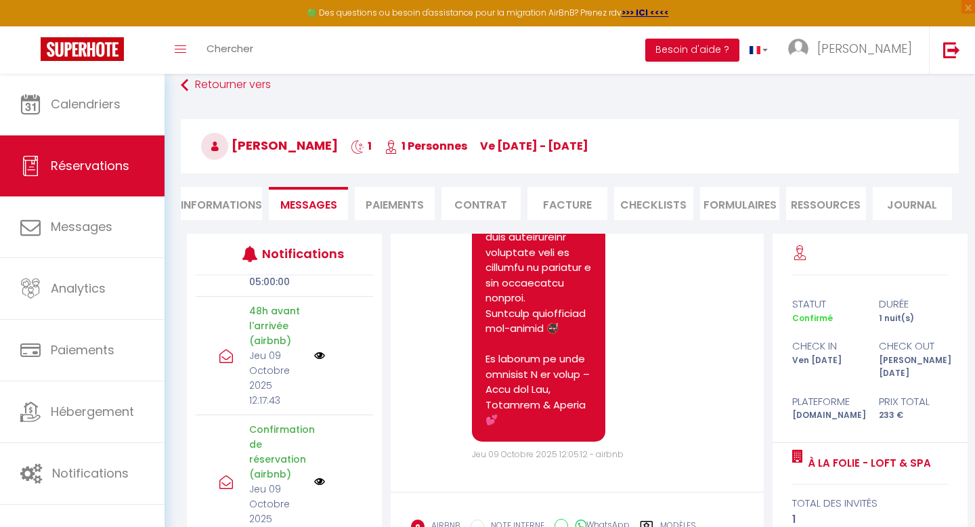
click at [274, 322] on p "48h avant l'arrivée (airbnb)" at bounding box center [277, 325] width 56 height 45
click at [269, 352] on p "Jeu 09 Octobre 2025 12:17:43" at bounding box center [277, 378] width 56 height 60
click at [320, 350] on img at bounding box center [319, 355] width 11 height 11
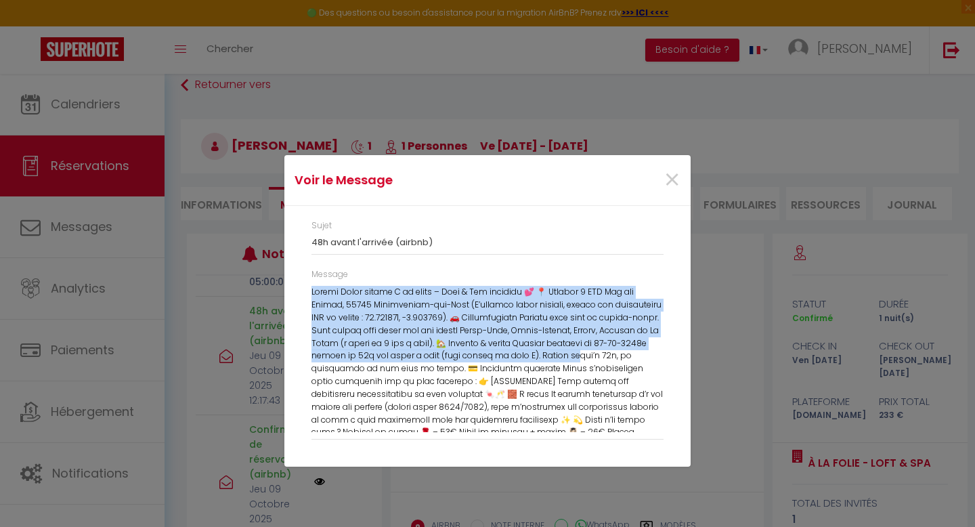
scroll to position [20, 0]
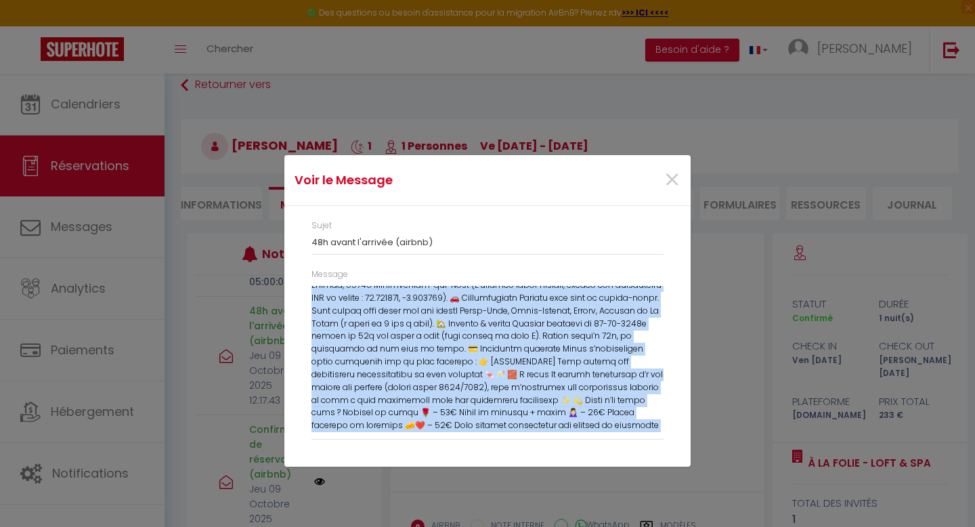
drag, startPoint x: 312, startPoint y: 292, endPoint x: 665, endPoint y: 436, distance: 381.0
click at [665, 436] on div "Message" at bounding box center [488, 360] width 370 height 185
copy div "Loremi Dolor sitame C ad elits – Doei & Tem incididu 💕 📍 Utlabor 9 ETD Mag ali …"
click at [677, 179] on span "×" at bounding box center [672, 180] width 17 height 41
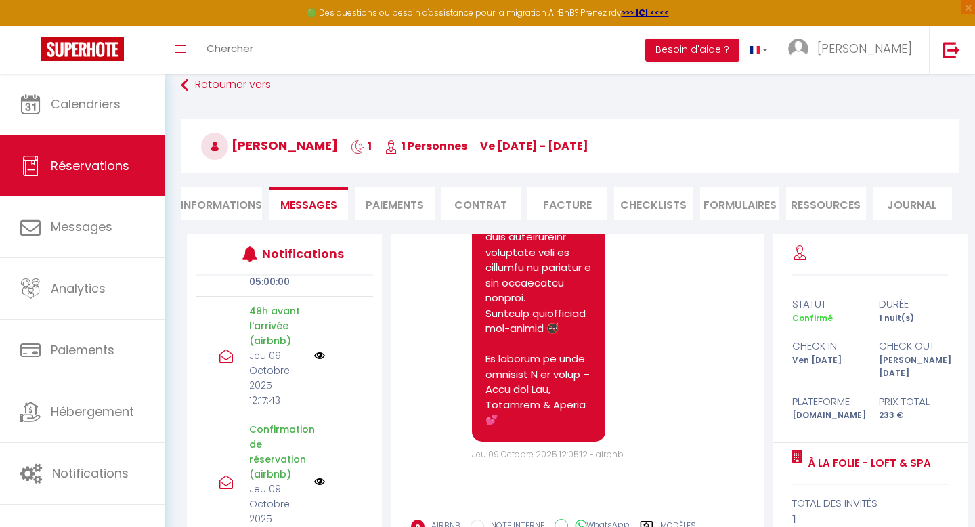
scroll to position [147, 0]
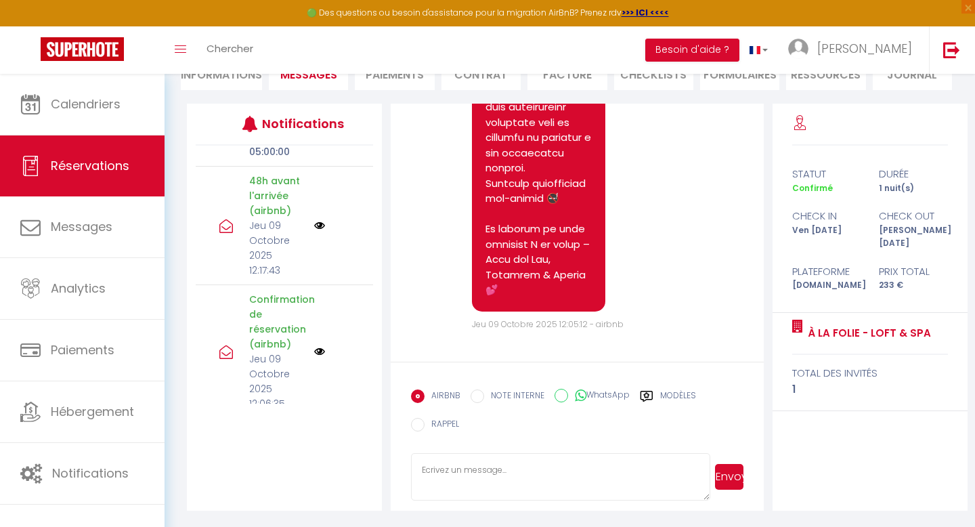
click at [510, 472] on textarea at bounding box center [560, 476] width 299 height 47
paste textarea "Loremi Dolor sitame C ad elits – Doei & Tem incididu 💕 📍 Utlabor 7 ETD Mag ali …"
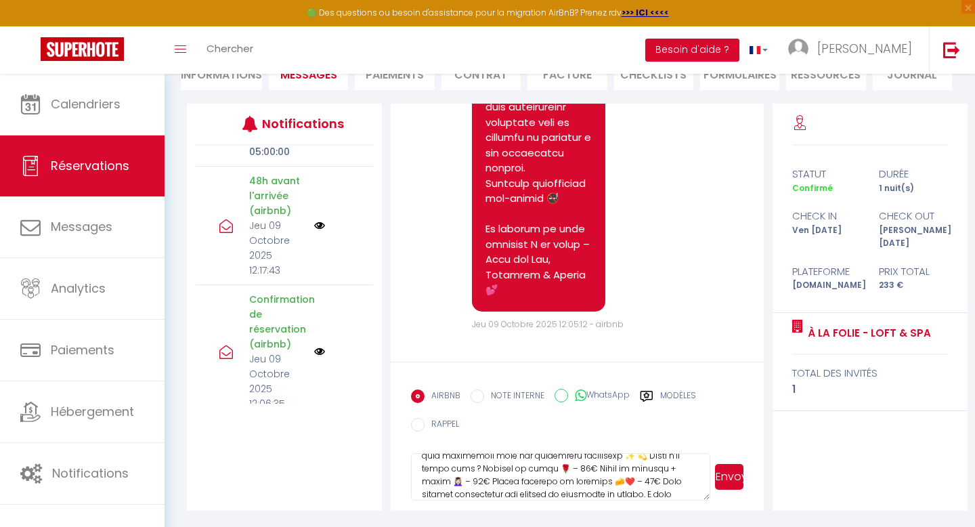
scroll to position [0, 0]
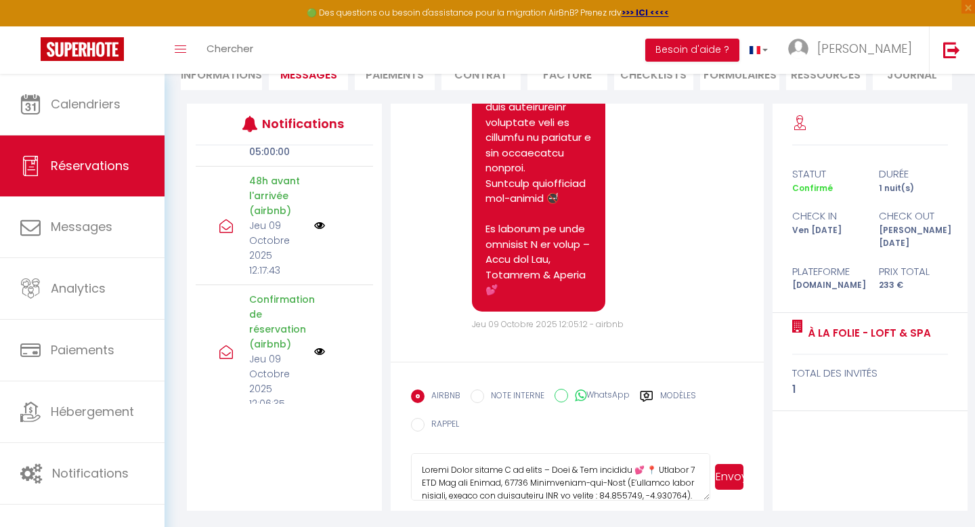
click at [448, 471] on textarea at bounding box center [560, 476] width 299 height 47
click at [614, 463] on textarea at bounding box center [560, 476] width 299 height 47
click at [505, 475] on textarea at bounding box center [560, 476] width 299 height 47
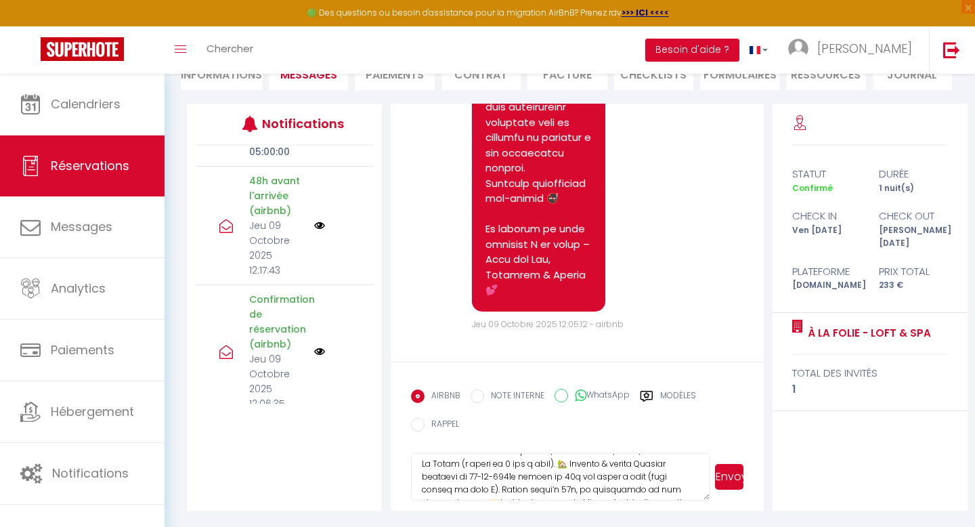
scroll to position [96, 0]
click at [616, 464] on textarea at bounding box center [560, 476] width 299 height 47
click at [626, 466] on textarea at bounding box center [560, 476] width 299 height 47
click at [566, 478] on textarea at bounding box center [560, 476] width 299 height 47
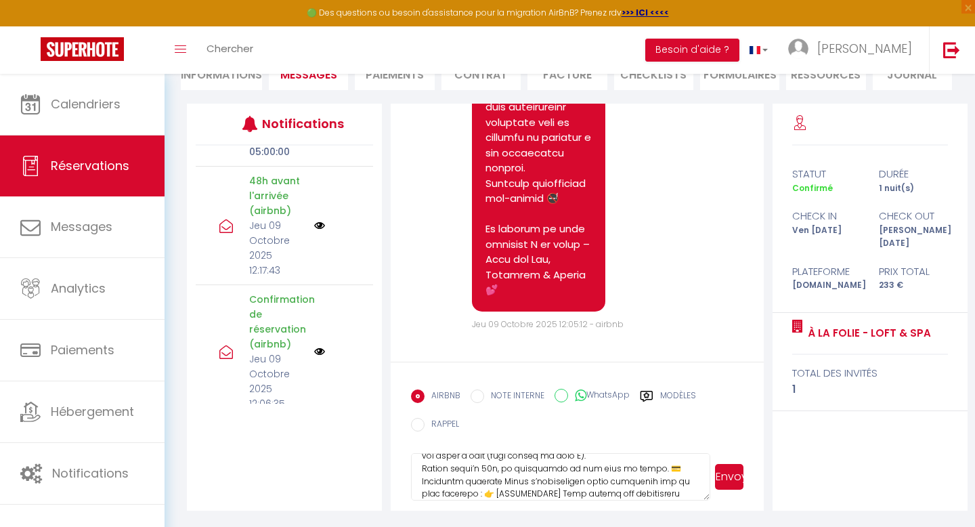
scroll to position [134, 0]
click at [636, 465] on textarea at bounding box center [560, 476] width 299 height 47
click at [515, 478] on textarea at bounding box center [560, 476] width 299 height 47
click at [476, 469] on textarea at bounding box center [560, 476] width 299 height 47
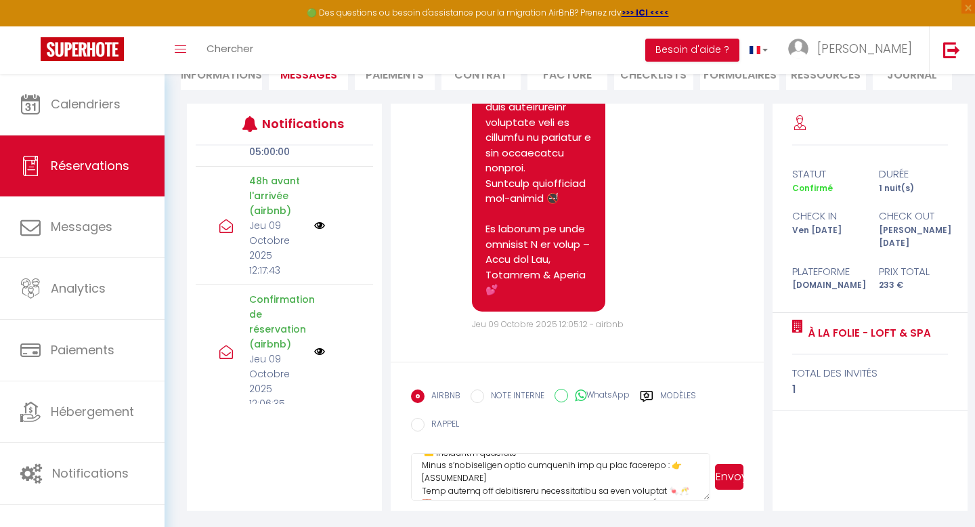
scroll to position [157, 0]
click at [492, 479] on textarea at bounding box center [560, 476] width 299 height 47
drag, startPoint x: 482, startPoint y: 479, endPoint x: 425, endPoint y: 478, distance: 56.9
click at [425, 478] on textarea at bounding box center [560, 476] width 299 height 47
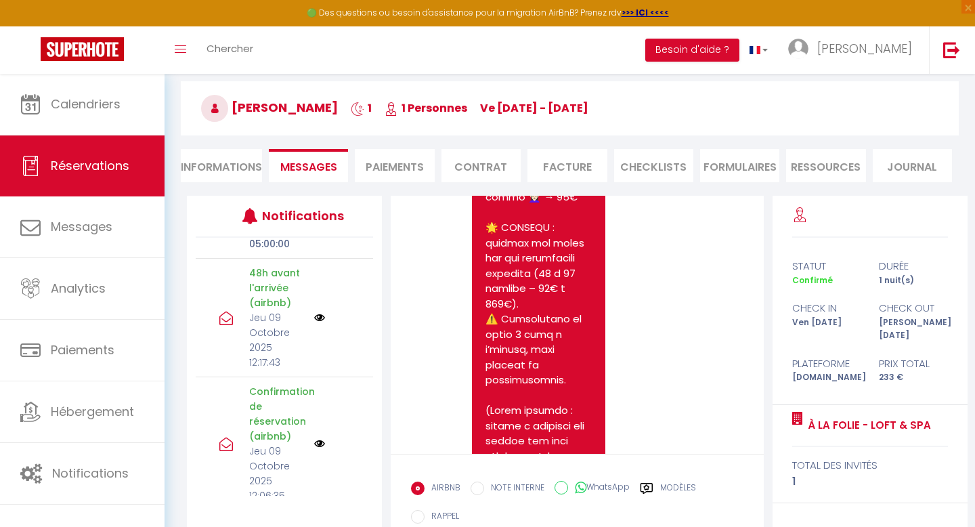
scroll to position [0, 0]
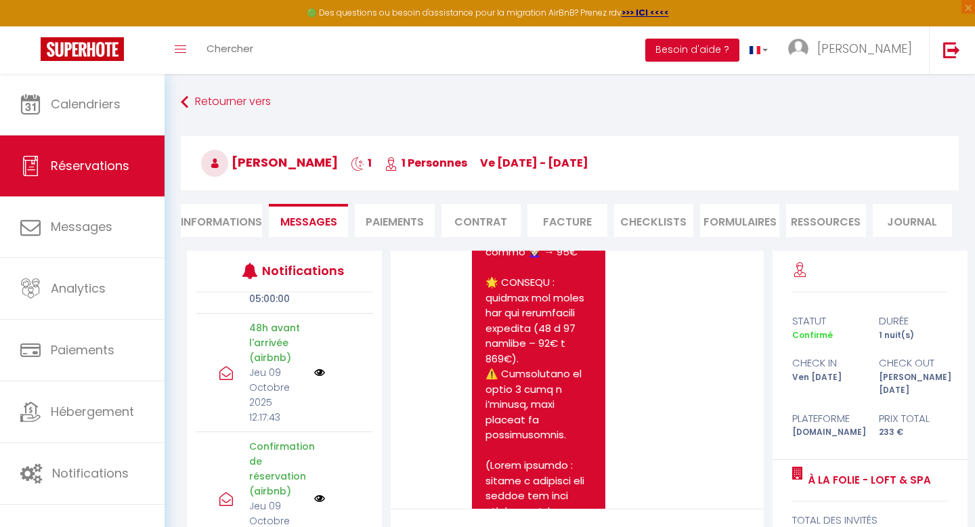
click at [413, 223] on li "Paiements" at bounding box center [394, 220] width 79 height 33
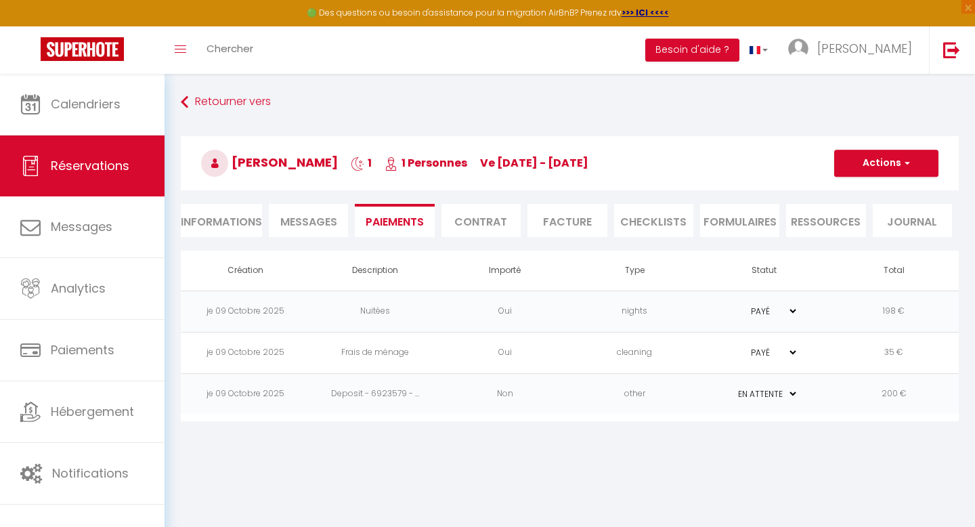
click at [690, 389] on td "other" at bounding box center [635, 393] width 130 height 41
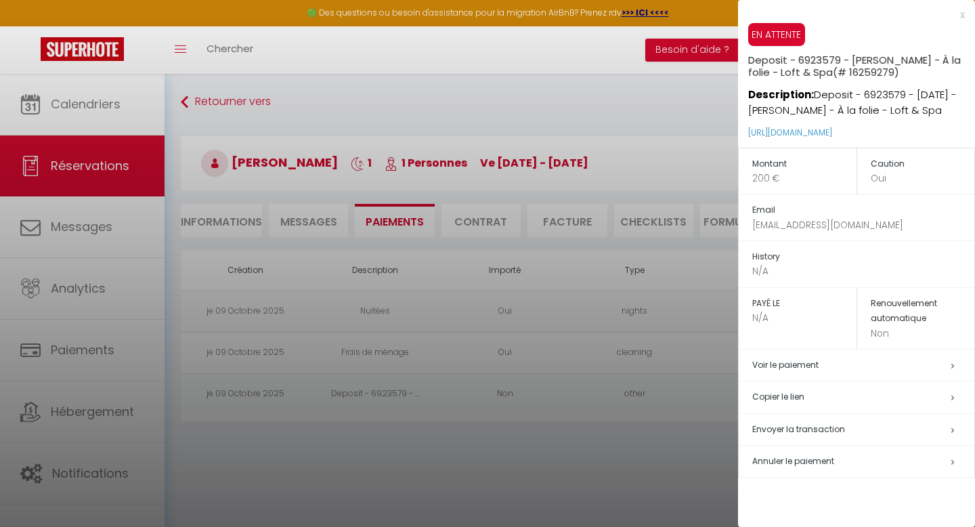
drag, startPoint x: 916, startPoint y: 129, endPoint x: 746, endPoint y: 132, distance: 169.4
click at [746, 132] on div "EN ATTENTE Deposit - 6923579 - [PERSON_NAME] - À la folie - Loft & Spa (# 16259…" at bounding box center [856, 85] width 237 height 125
copy link "[URL][DOMAIN_NAME]"
click at [391, 90] on div at bounding box center [487, 263] width 975 height 527
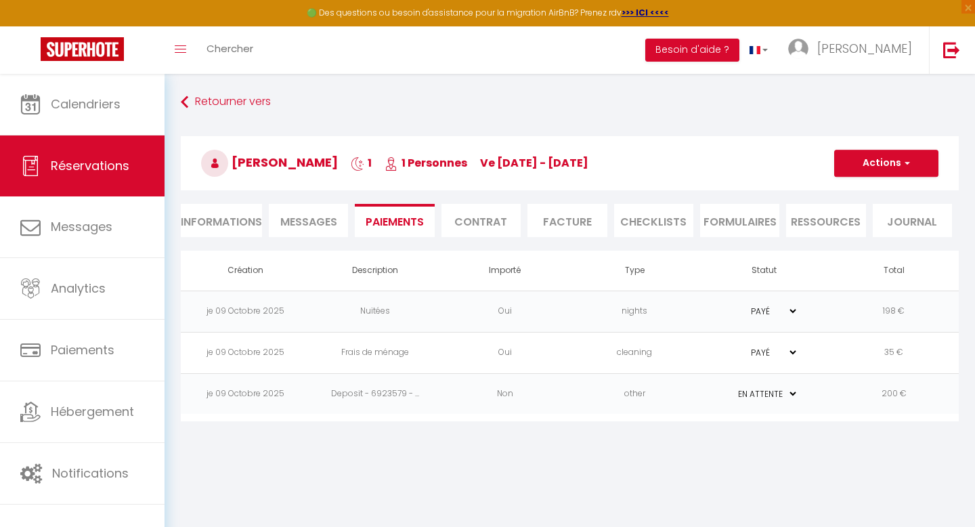
click at [311, 211] on li "Messages" at bounding box center [308, 220] width 79 height 33
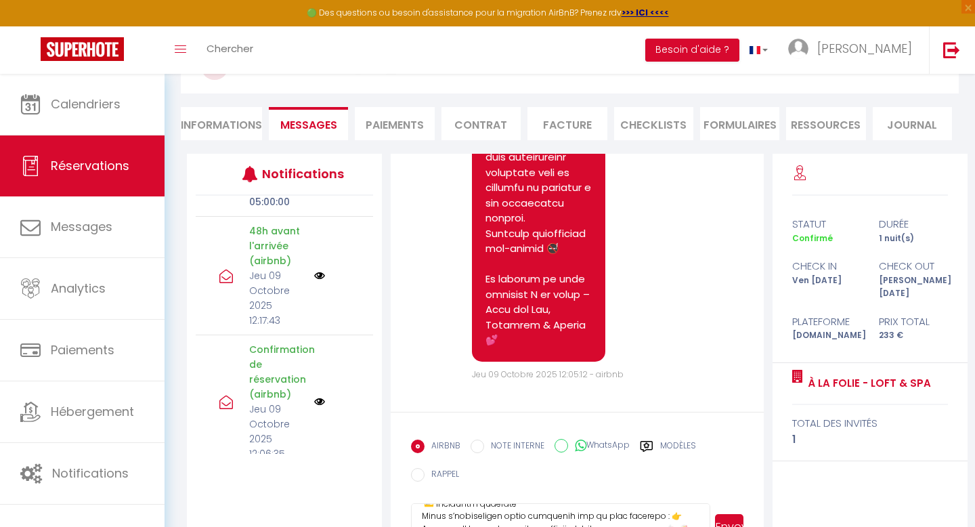
scroll to position [147, 0]
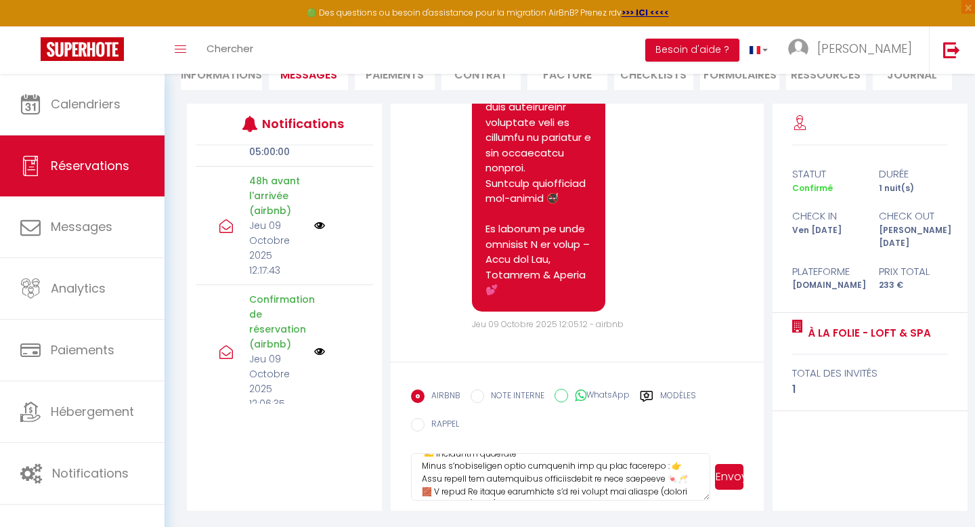
click at [656, 467] on textarea at bounding box center [560, 476] width 299 height 47
paste textarea "[URL][DOMAIN_NAME]"
click at [696, 461] on textarea at bounding box center [560, 476] width 299 height 47
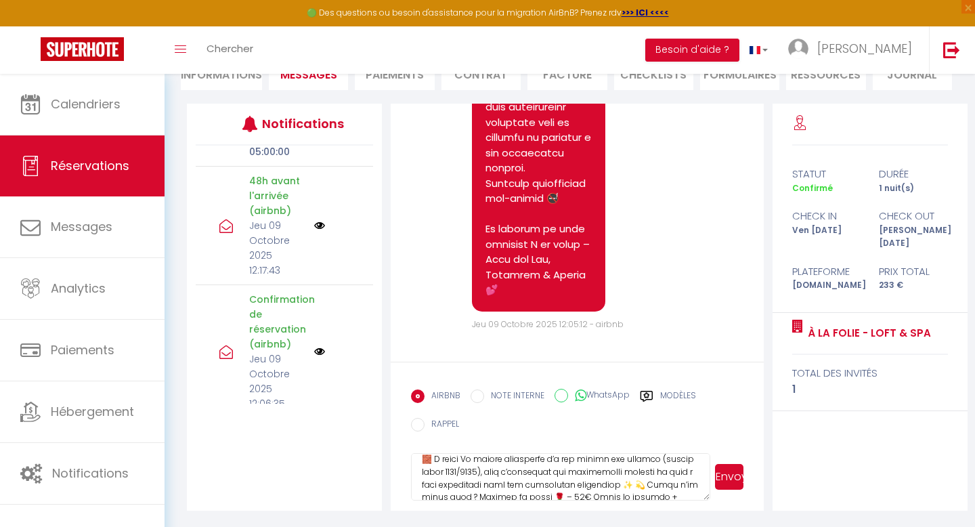
click at [605, 486] on textarea at bounding box center [560, 476] width 299 height 47
click at [632, 462] on textarea at bounding box center [560, 476] width 299 height 47
click at [565, 477] on textarea at bounding box center [560, 476] width 299 height 47
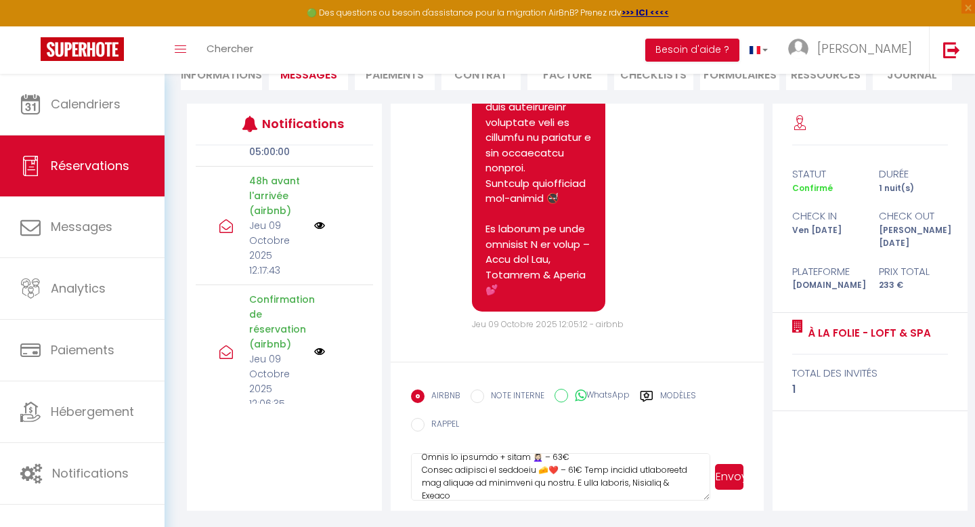
click at [584, 474] on textarea at bounding box center [560, 476] width 299 height 47
click at [675, 470] on textarea at bounding box center [560, 476] width 299 height 47
click at [479, 486] on textarea at bounding box center [560, 476] width 299 height 47
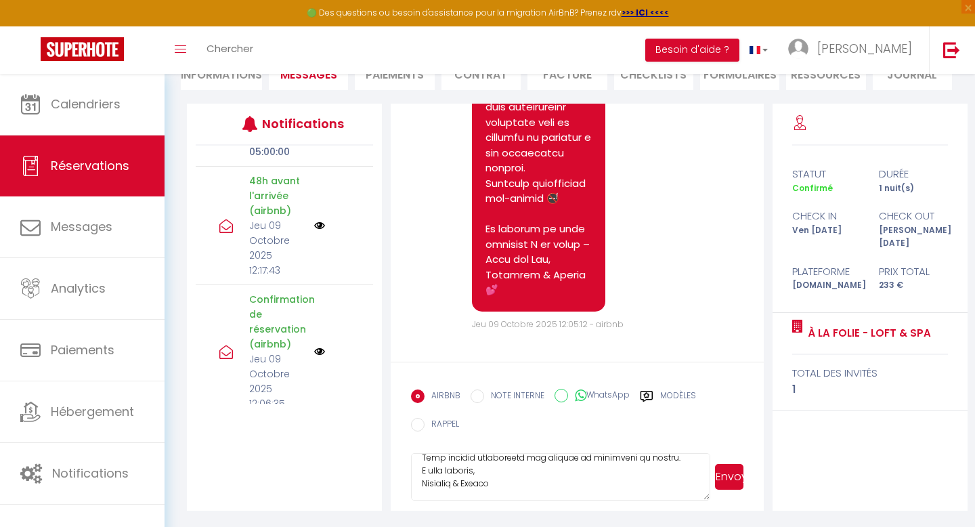
type textarea "Loremi Dolor sitame C ad elits – Doei & Tem incididu 💕 📍 Utlabor 8 ETD Mag ali …"
click at [730, 478] on button "Envoyer" at bounding box center [729, 477] width 28 height 26
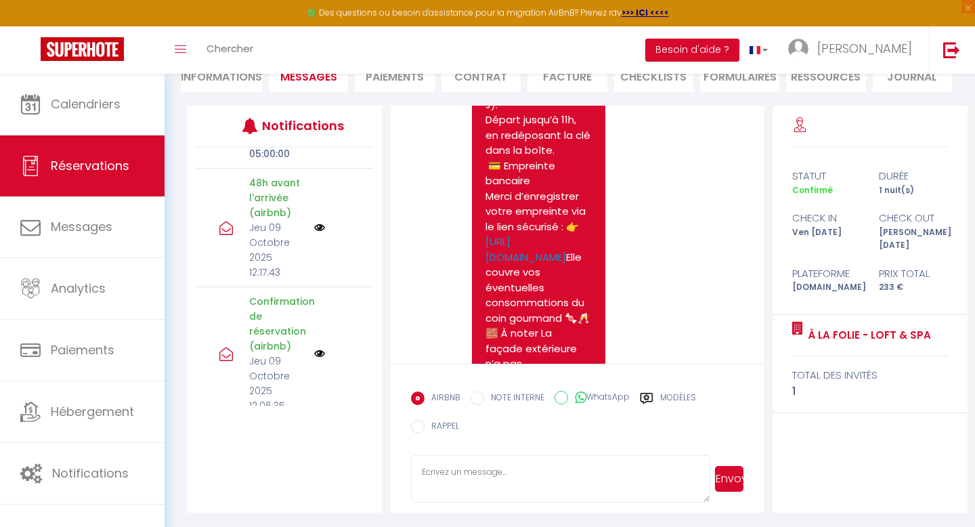
scroll to position [2215, 0]
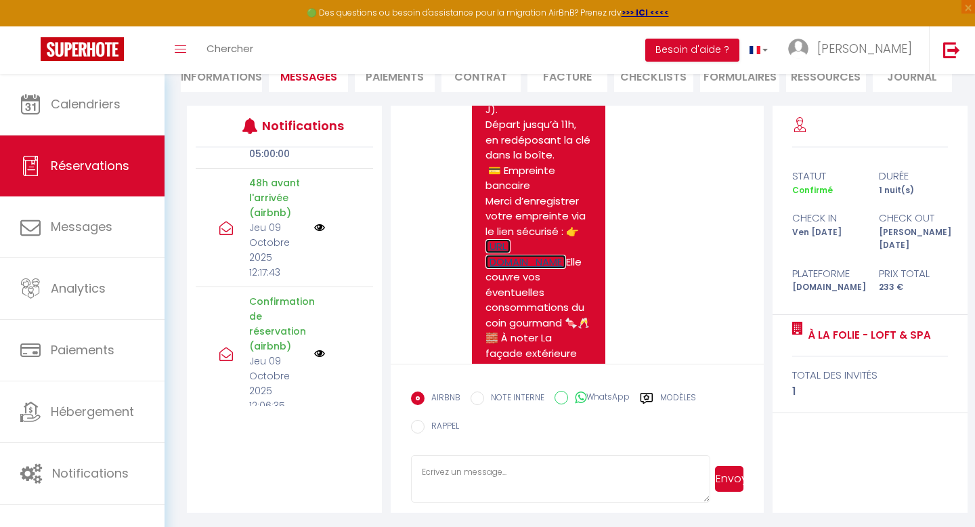
click at [566, 239] on link "[URL][DOMAIN_NAME]" at bounding box center [526, 254] width 81 height 30
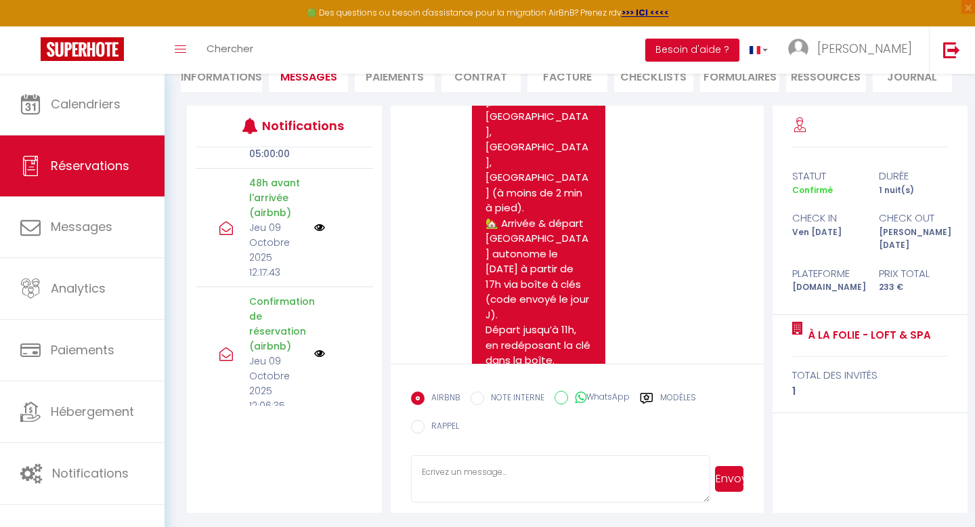
scroll to position [0, 0]
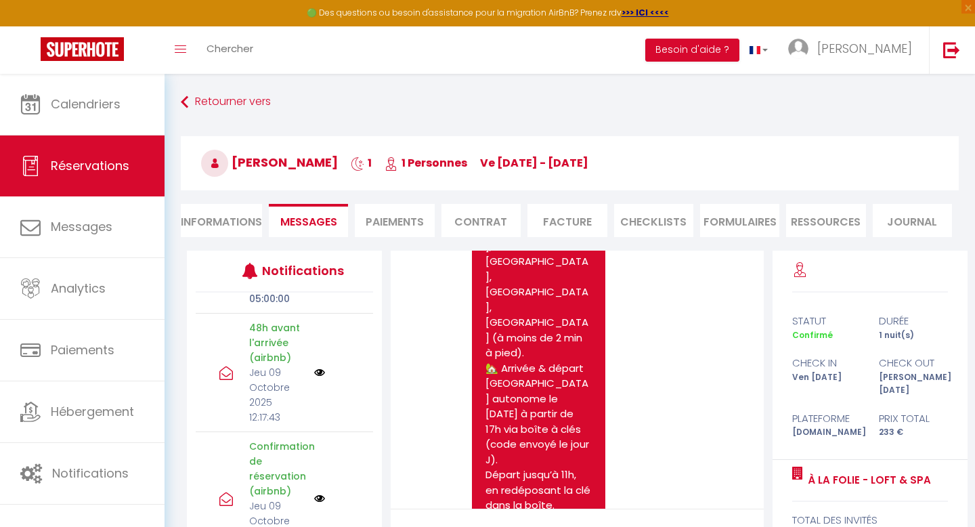
click at [398, 220] on li "Paiements" at bounding box center [394, 220] width 79 height 33
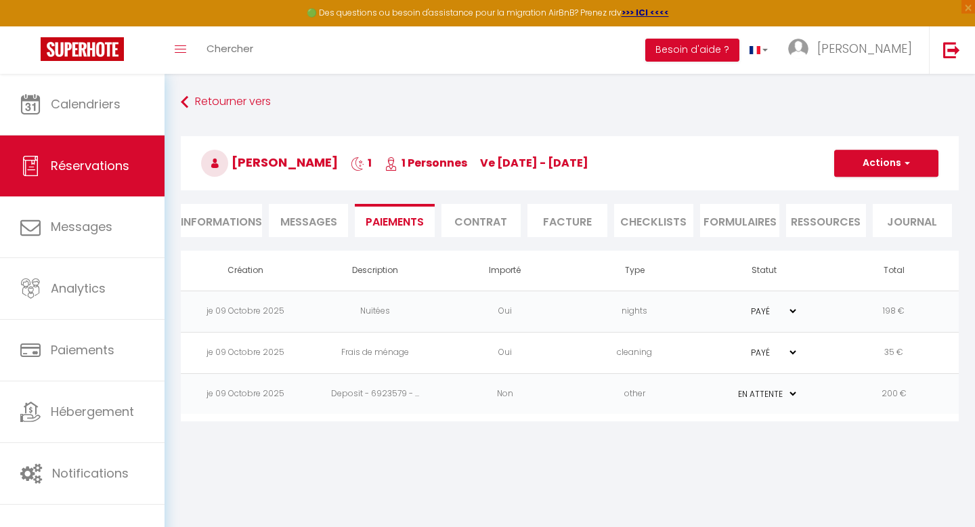
click at [606, 388] on td "other" at bounding box center [635, 393] width 130 height 41
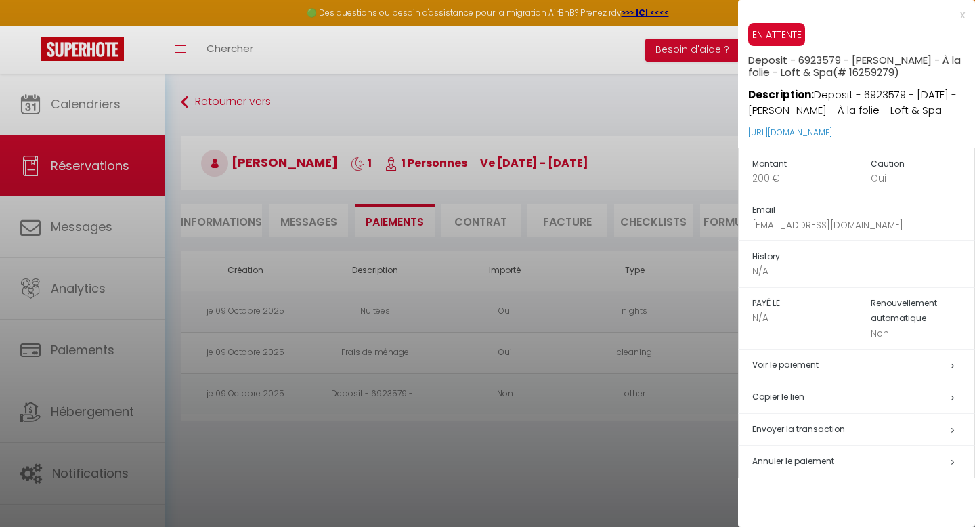
click at [637, 113] on div at bounding box center [487, 263] width 975 height 527
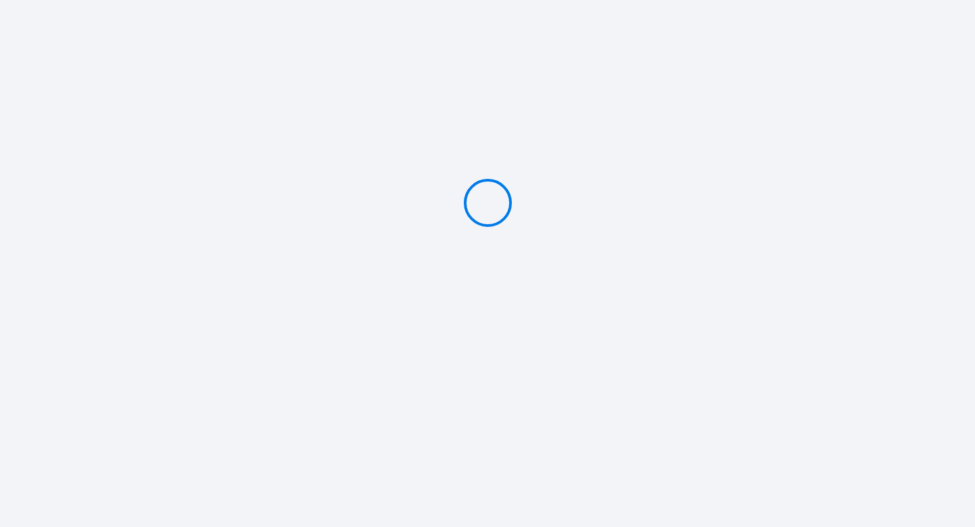
type input "Caution 200 €"
